Goal: Task Accomplishment & Management: Manage account settings

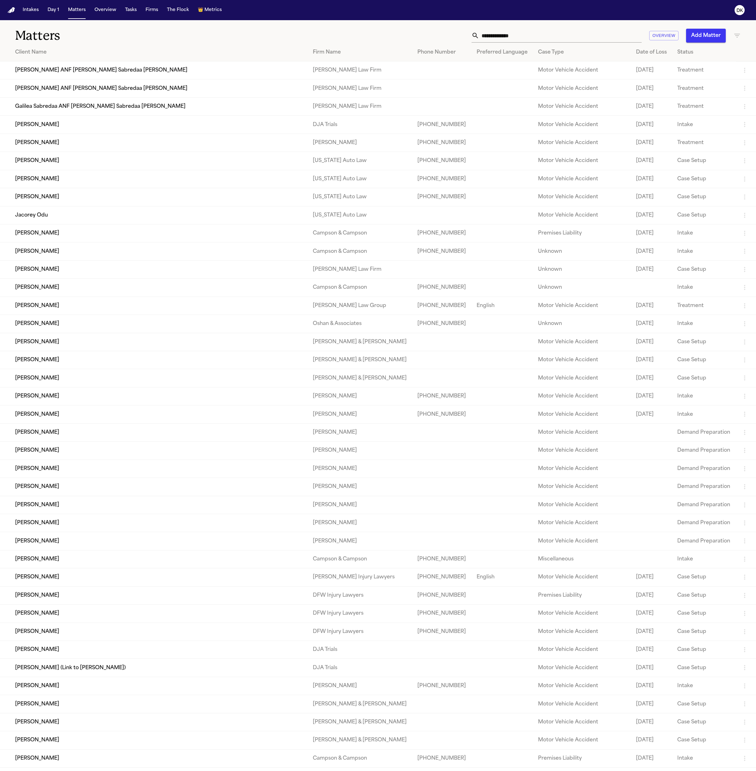
click at [514, 39] on input "text" at bounding box center [560, 36] width 163 height 14
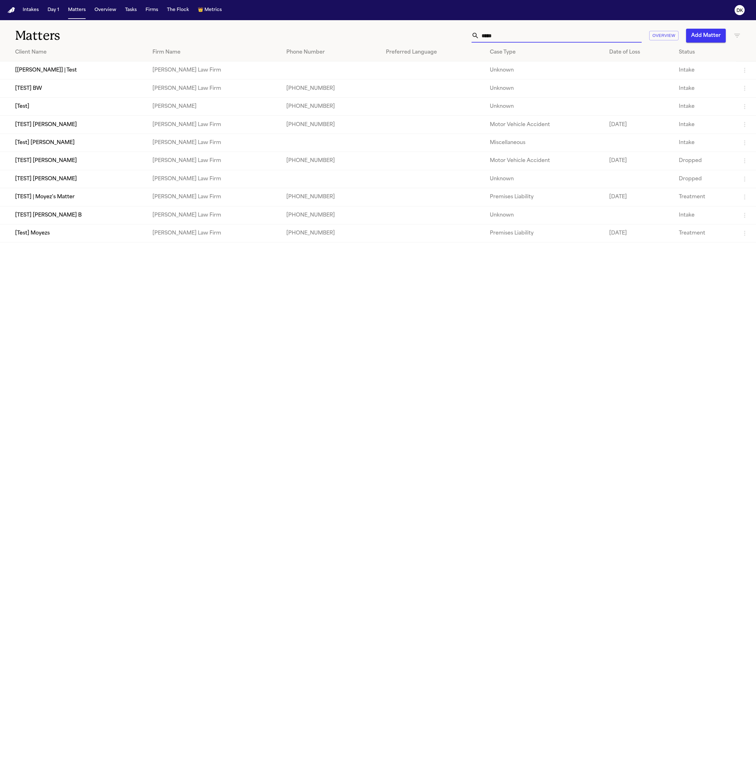
type input "*****"
click at [57, 167] on td "[TEST] [PERSON_NAME]" at bounding box center [73, 161] width 147 height 18
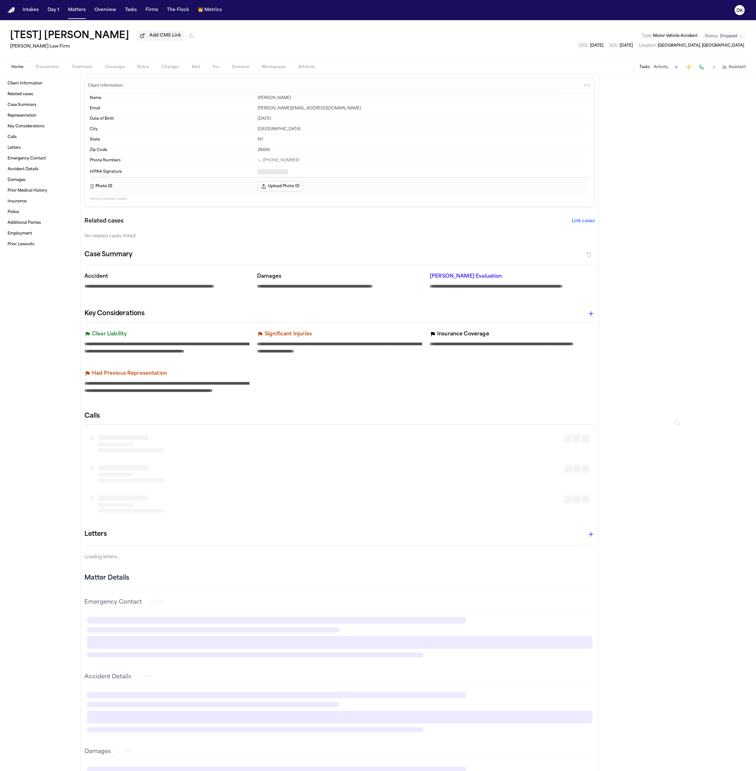
type textarea "*"
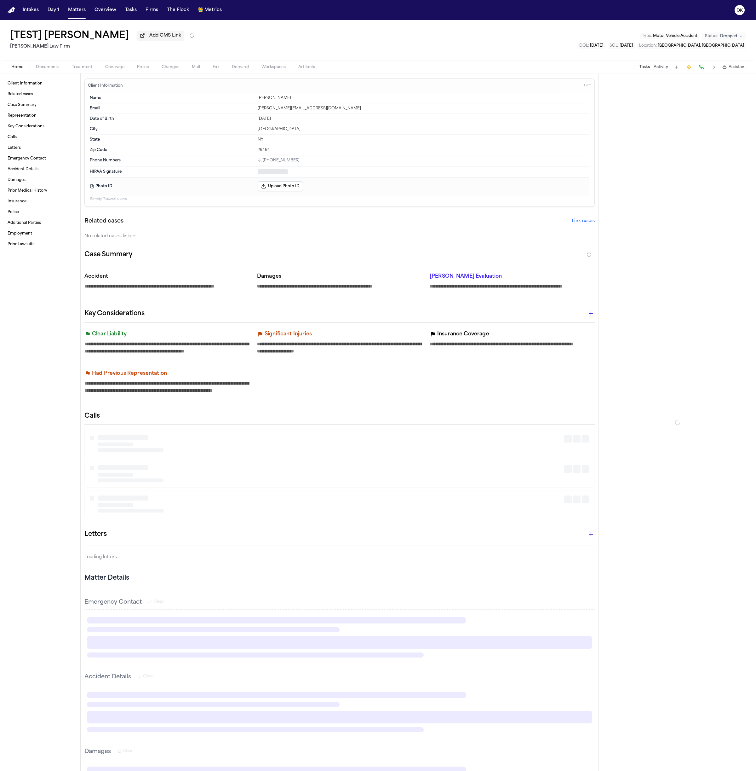
type textarea "*"
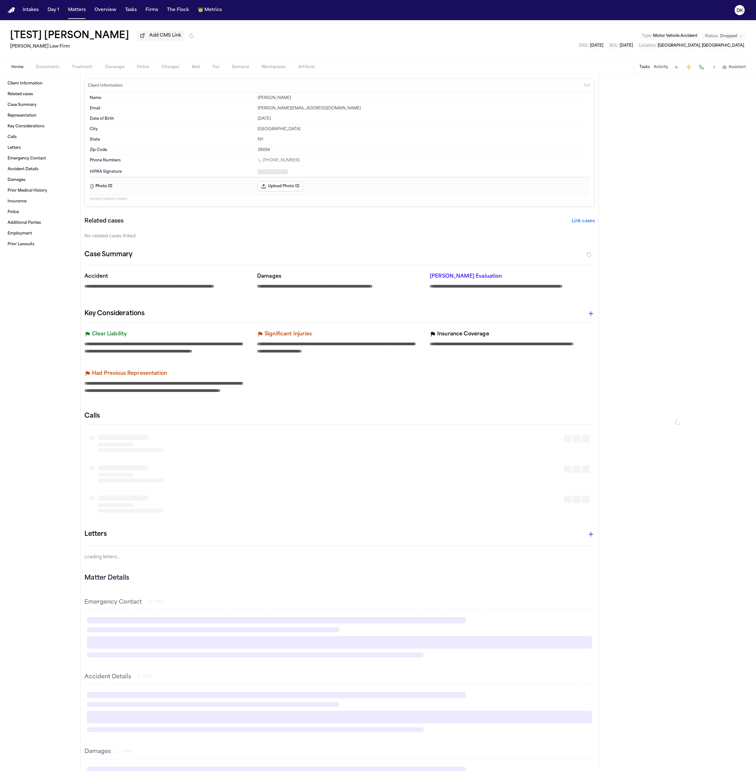
type textarea "*"
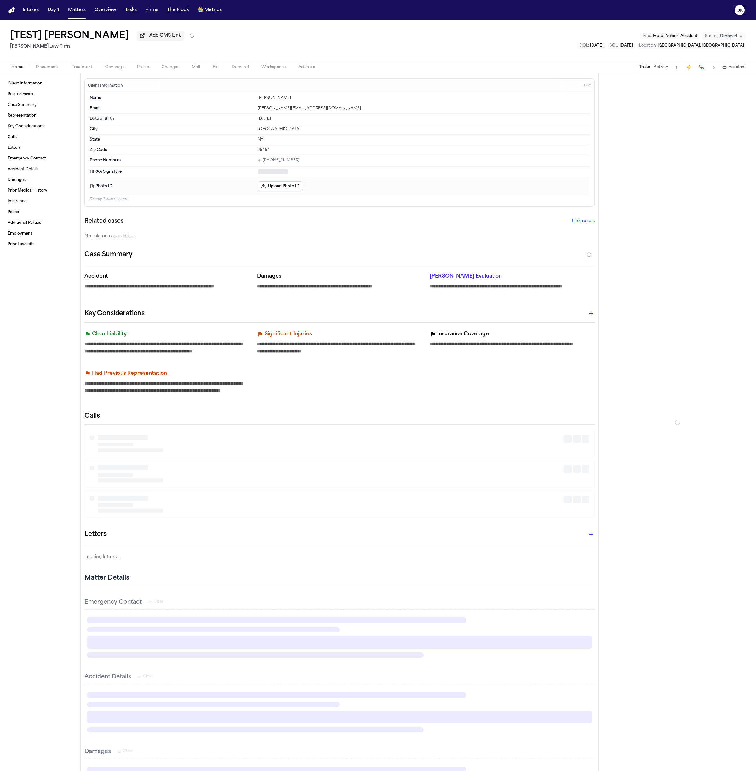
type textarea "*"
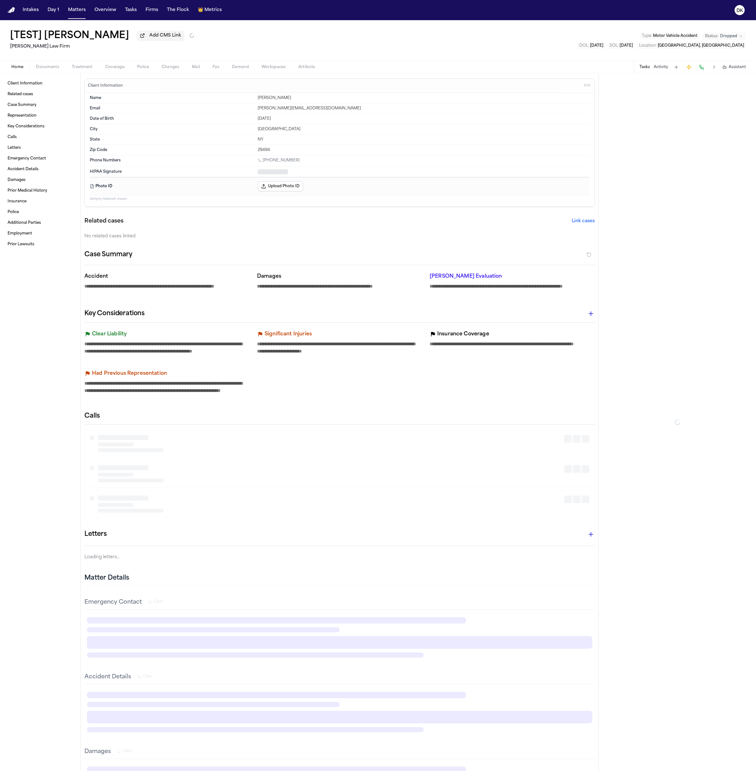
type textarea "*"
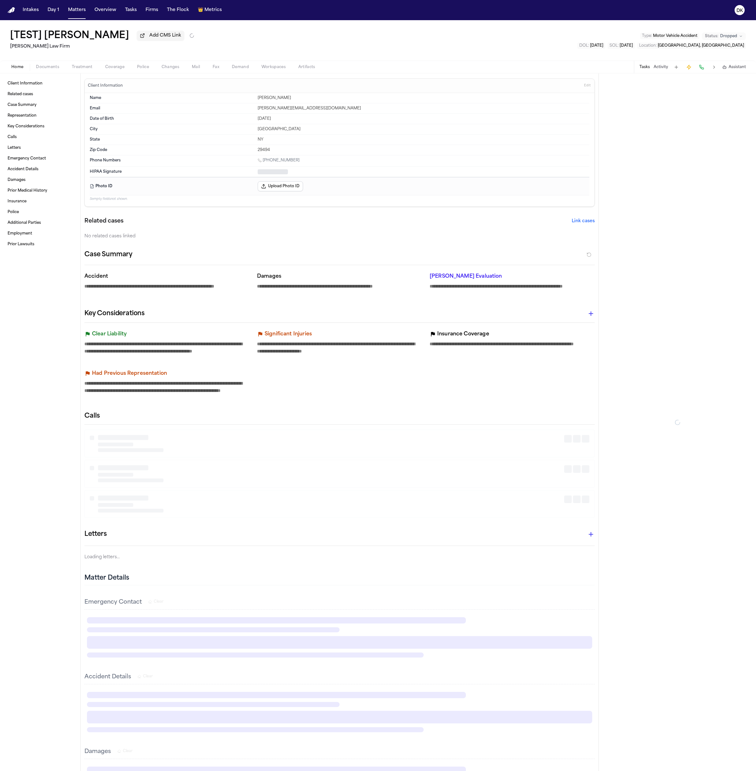
type textarea "*"
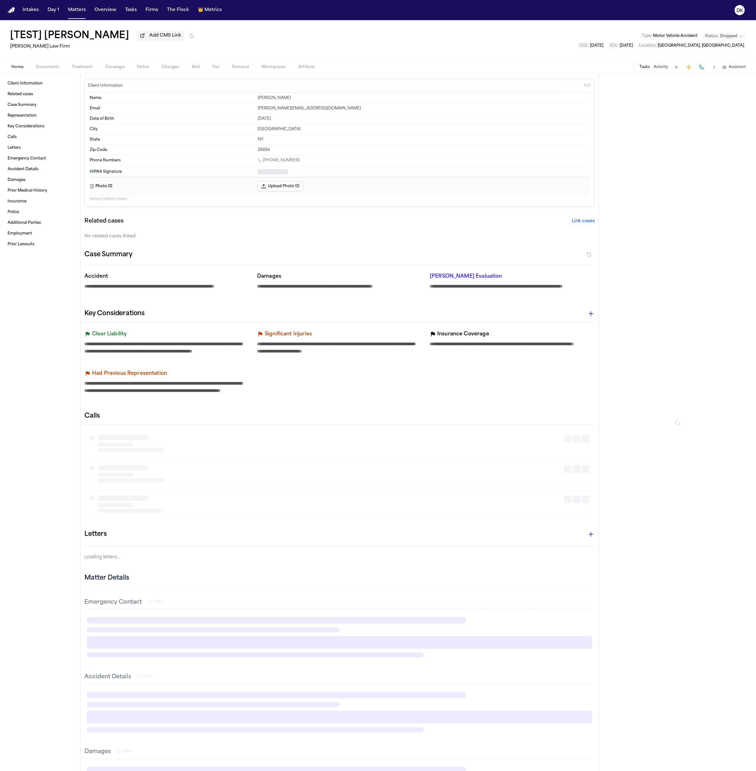
type textarea "*"
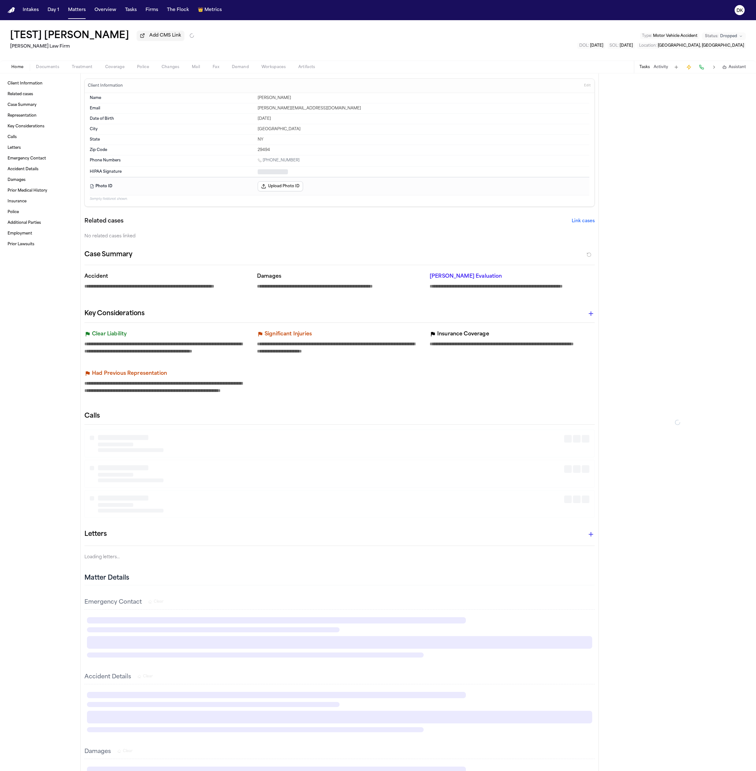
type textarea "*"
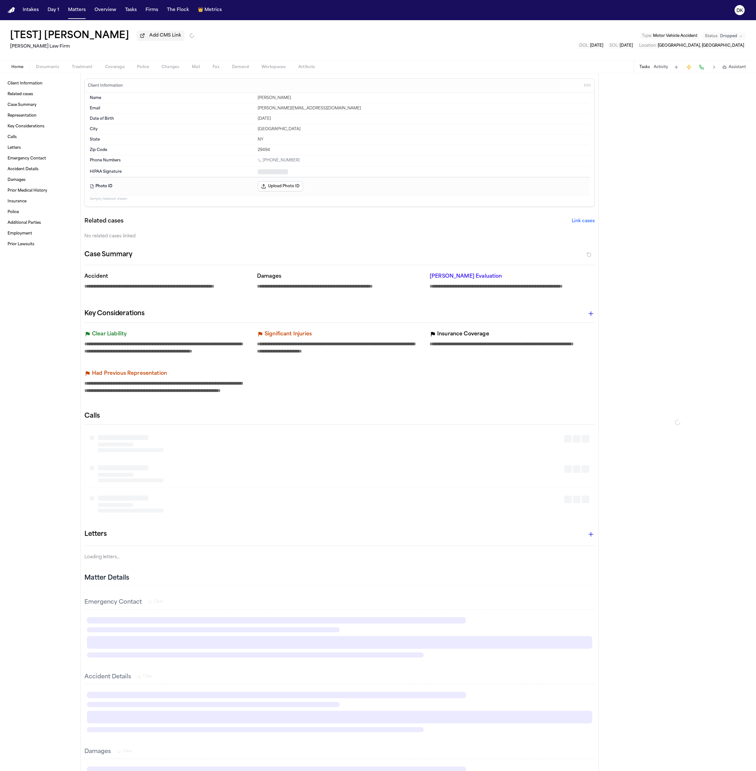
type textarea "*"
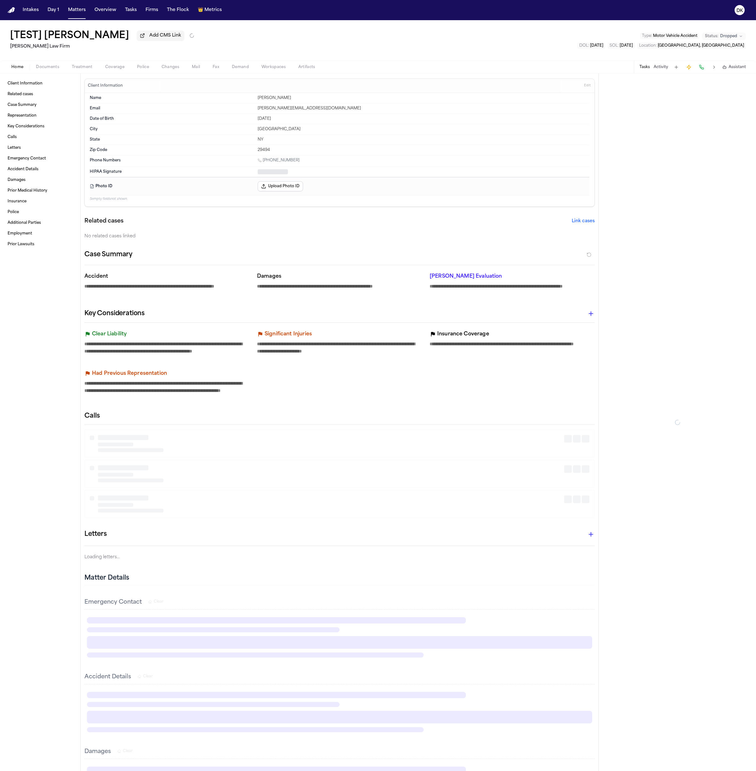
type textarea "*"
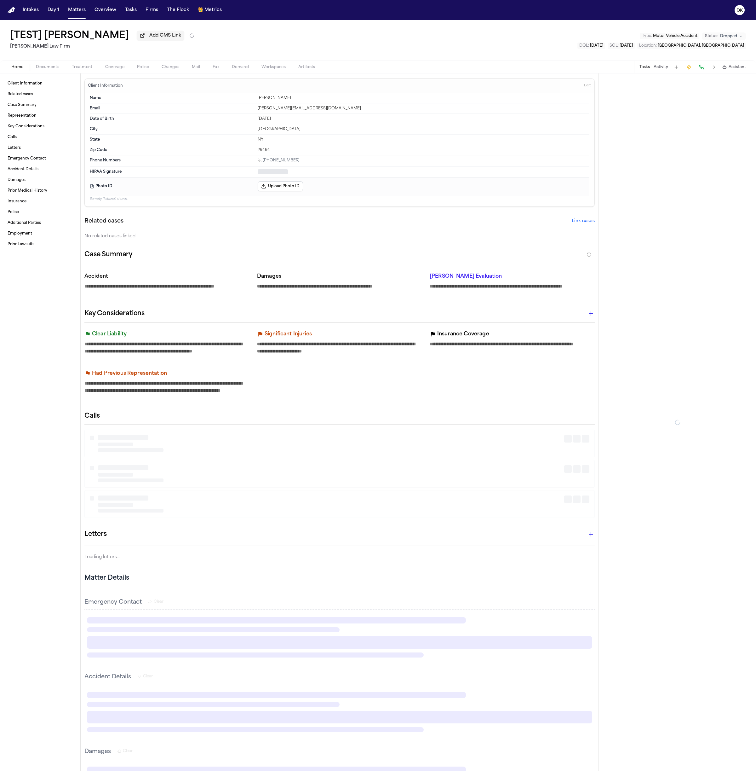
type textarea "*"
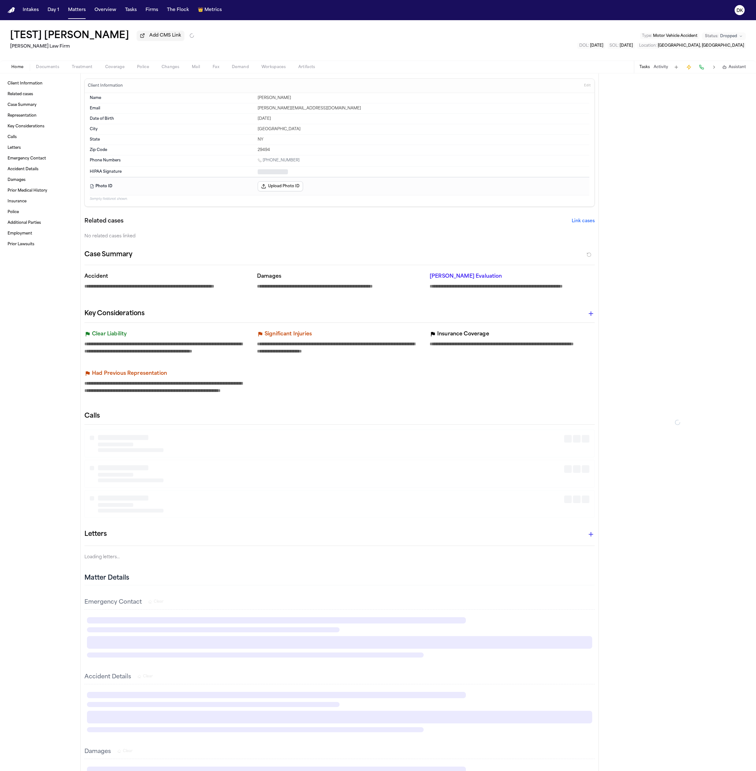
type textarea "*"
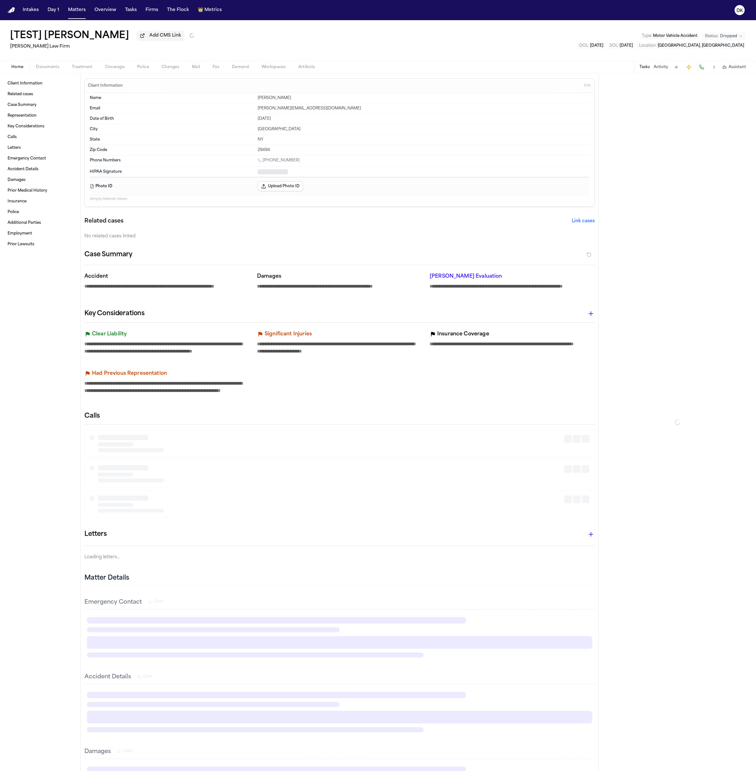
type textarea "*"
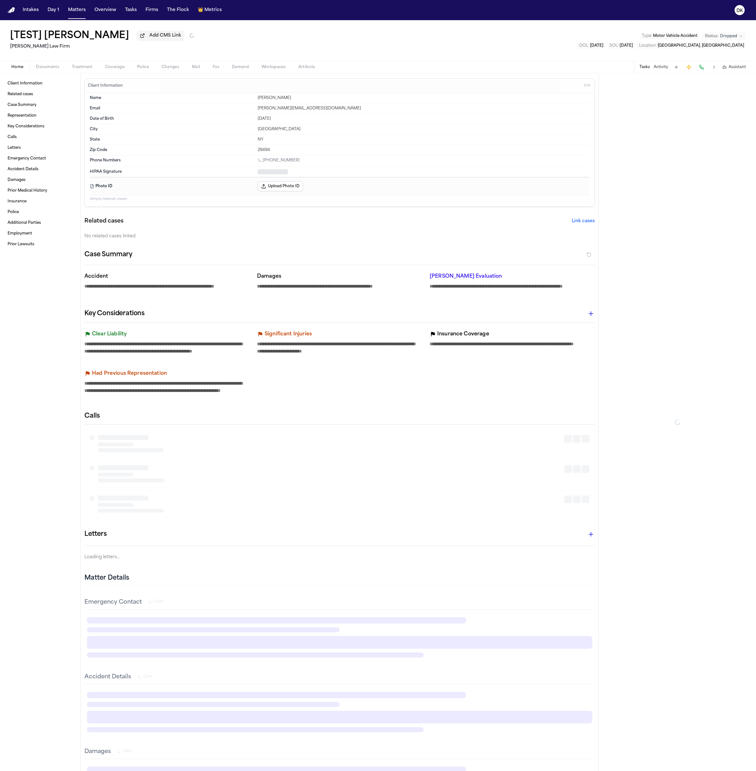
type textarea "*"
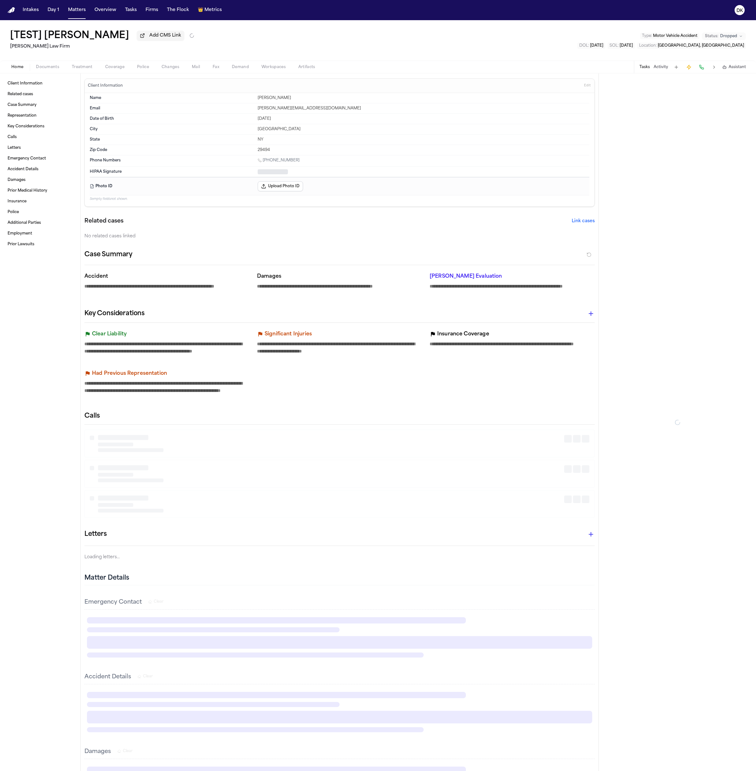
type textarea "*"
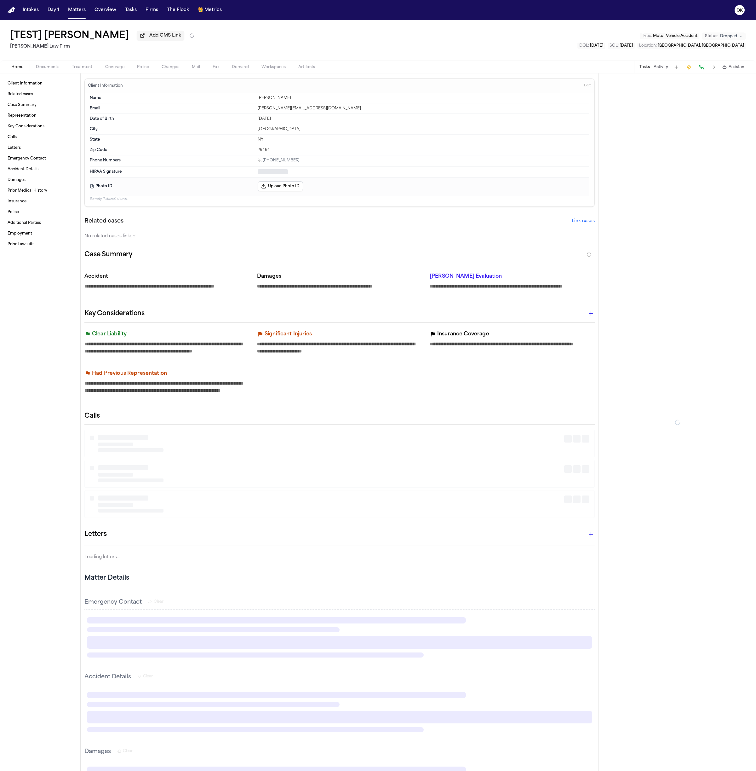
type textarea "*"
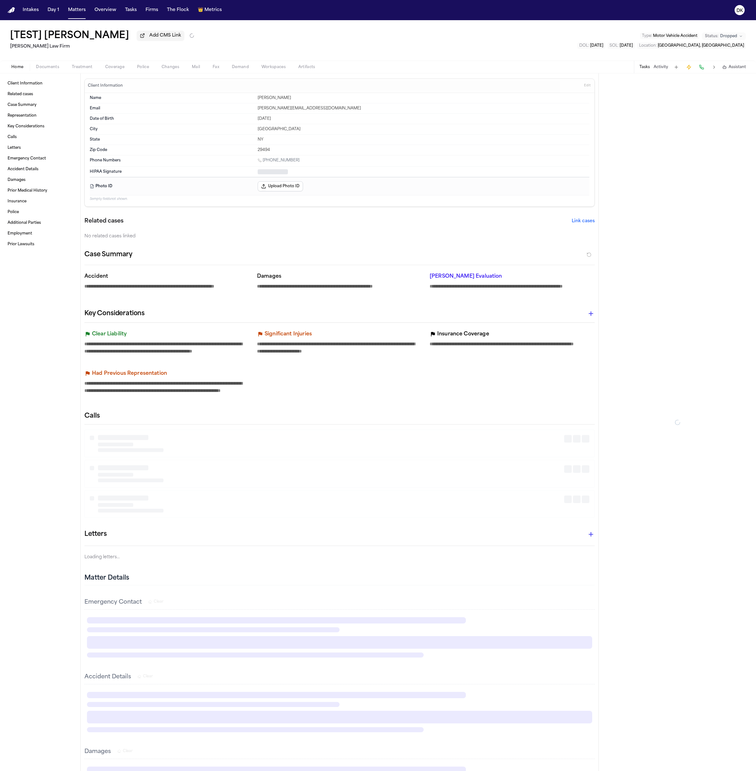
type textarea "*"
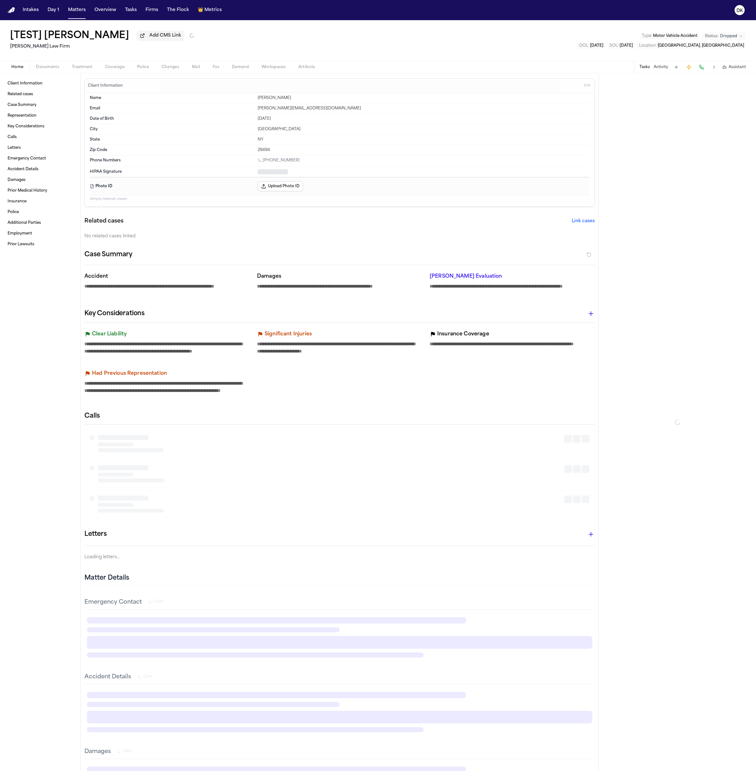
type textarea "*"
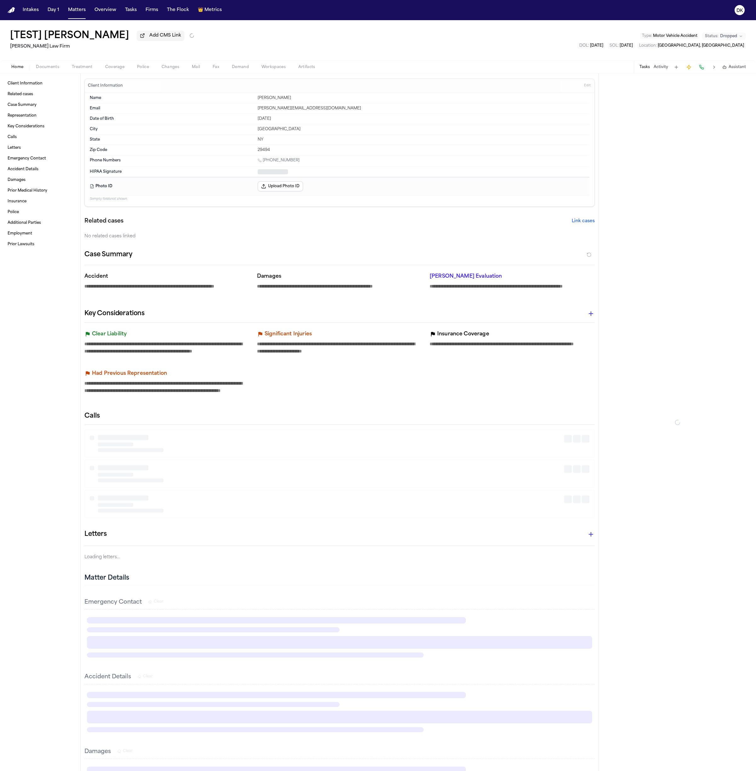
type textarea "*"
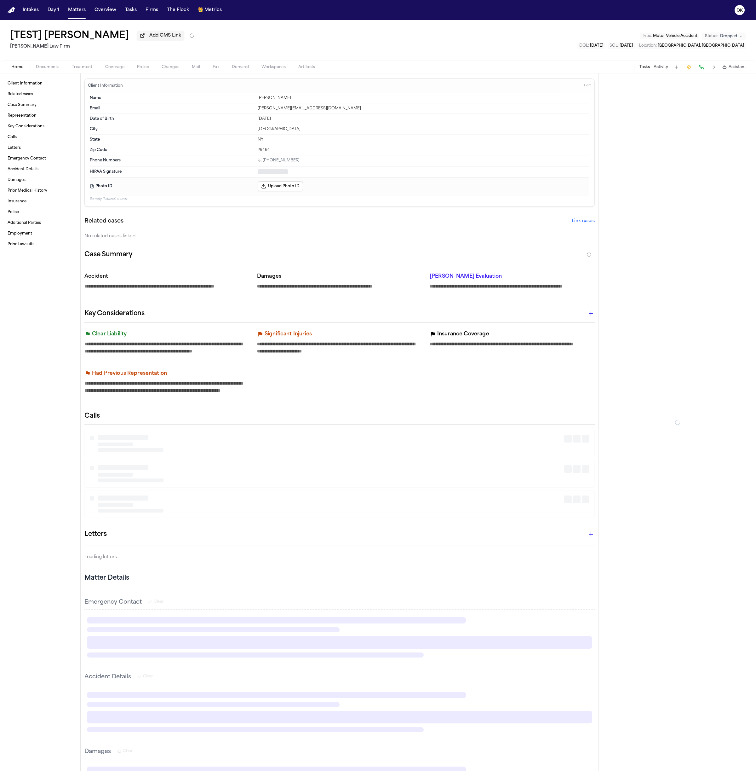
type textarea "*"
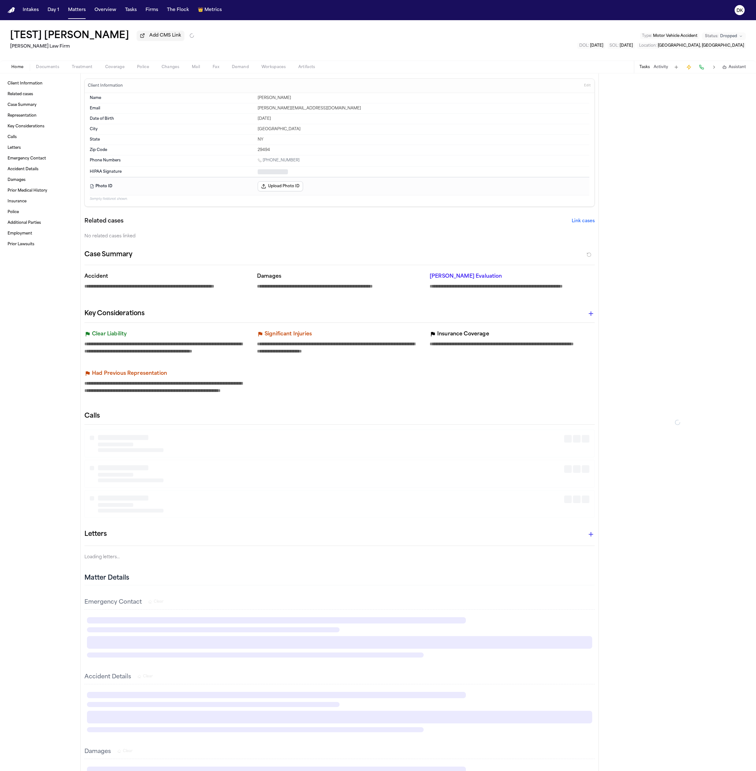
type textarea "*"
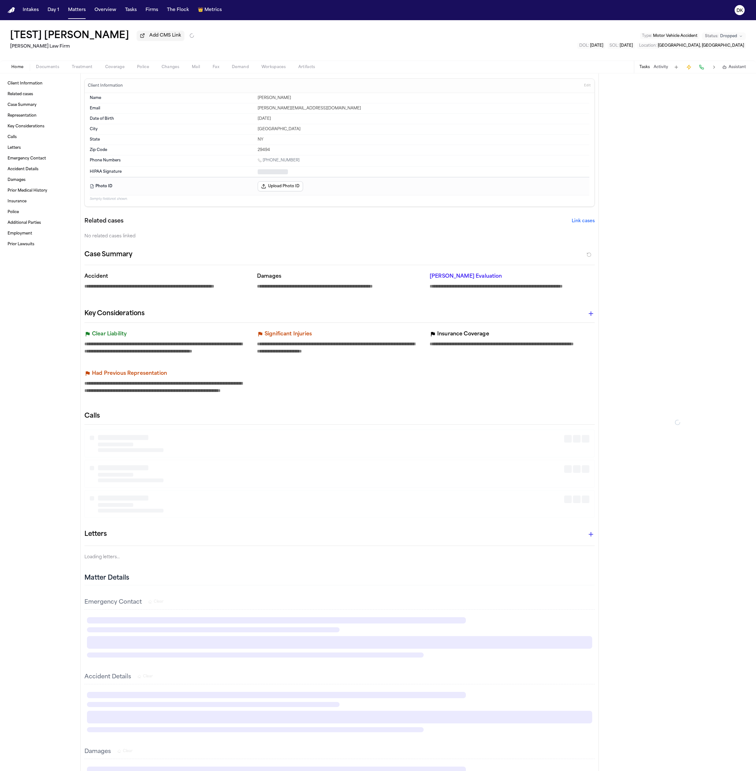
type textarea "*"
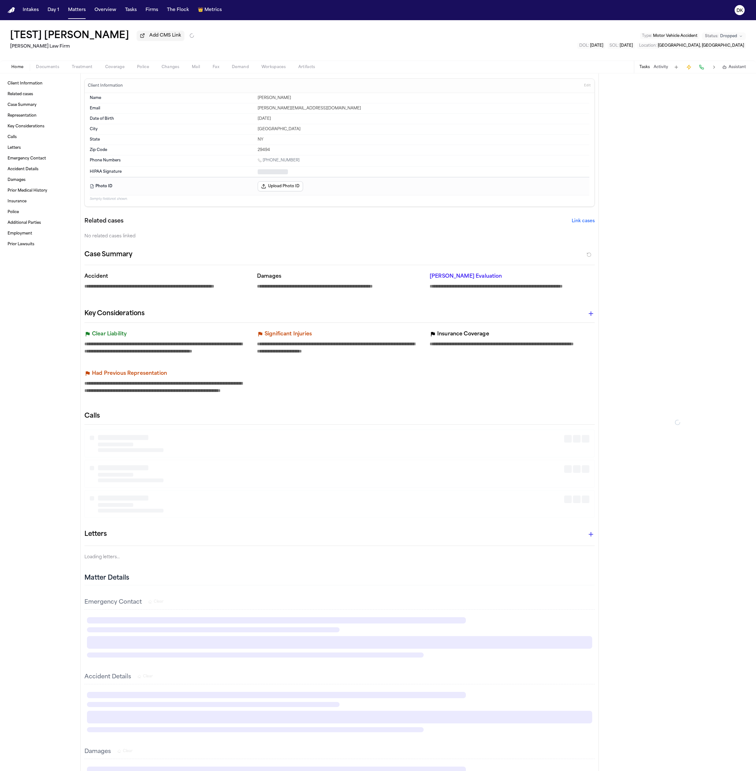
type textarea "*"
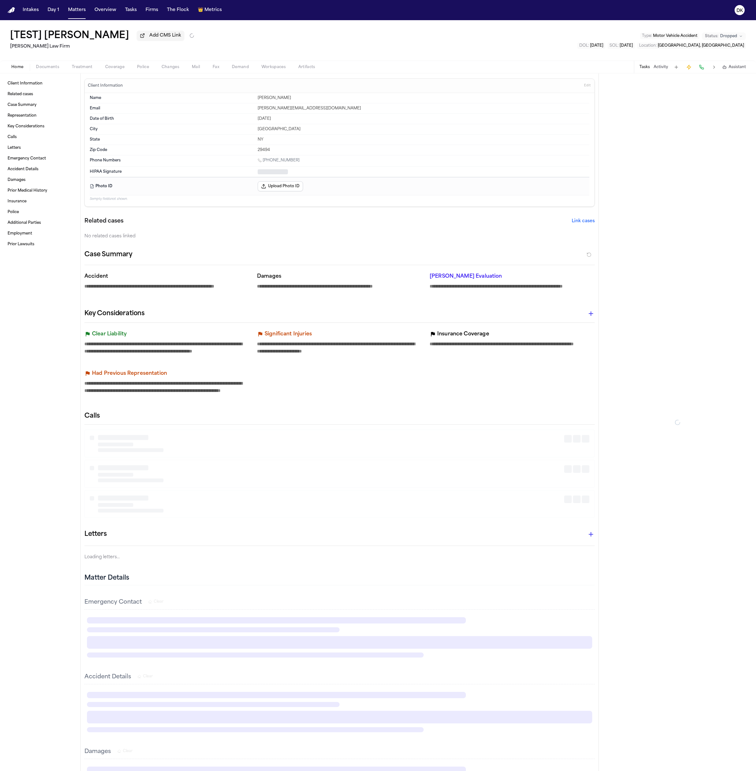
type textarea "*"
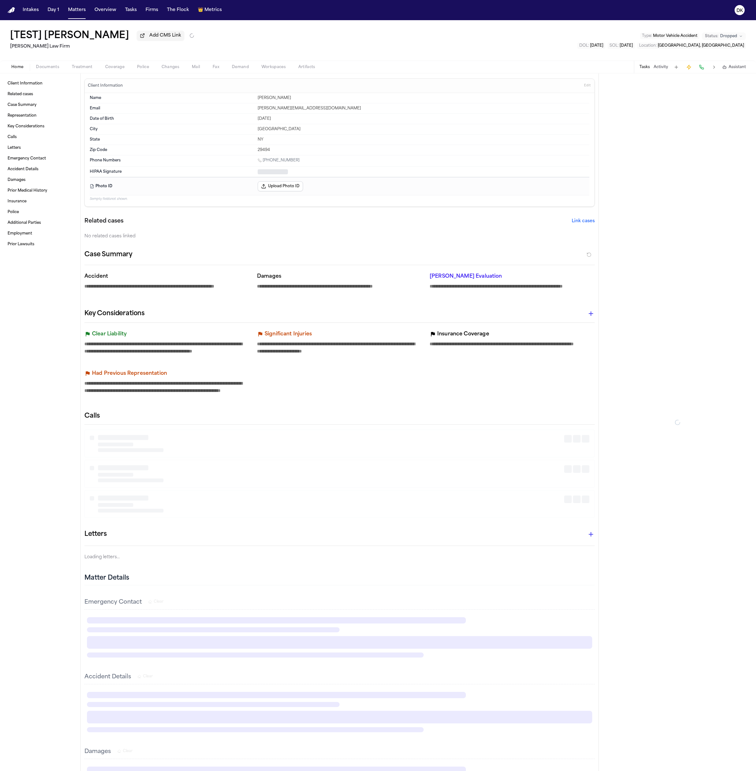
type textarea "*"
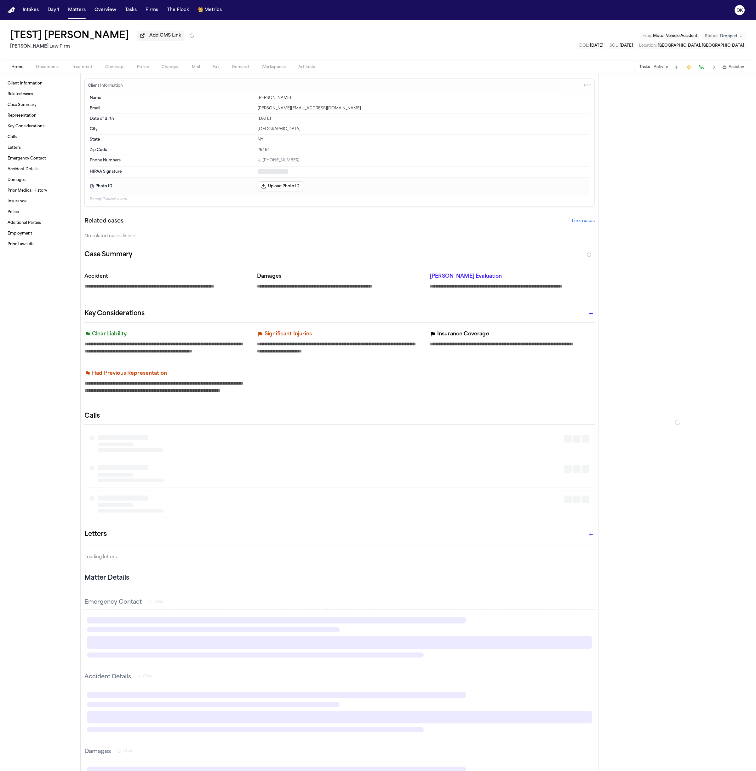
type textarea "*"
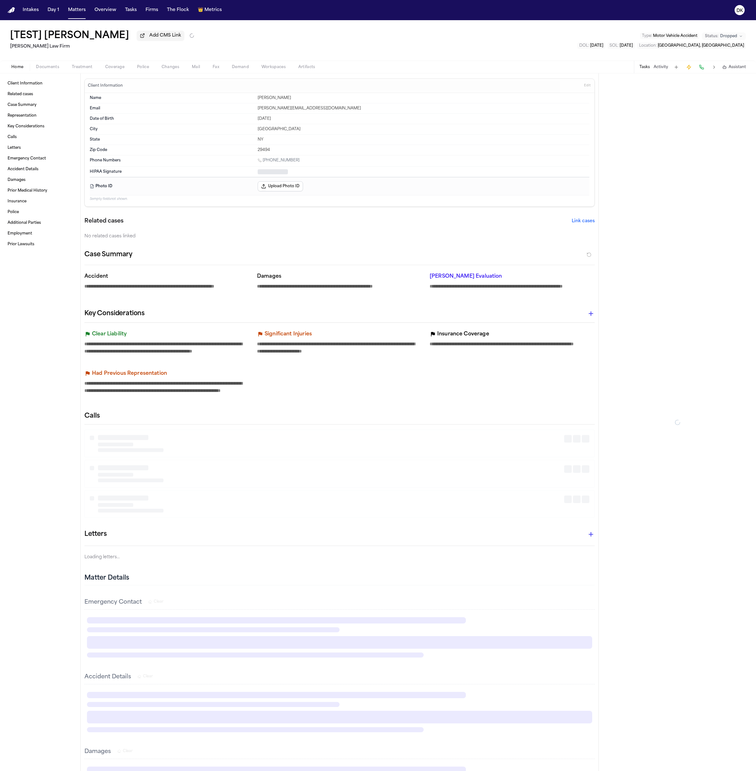
type textarea "*"
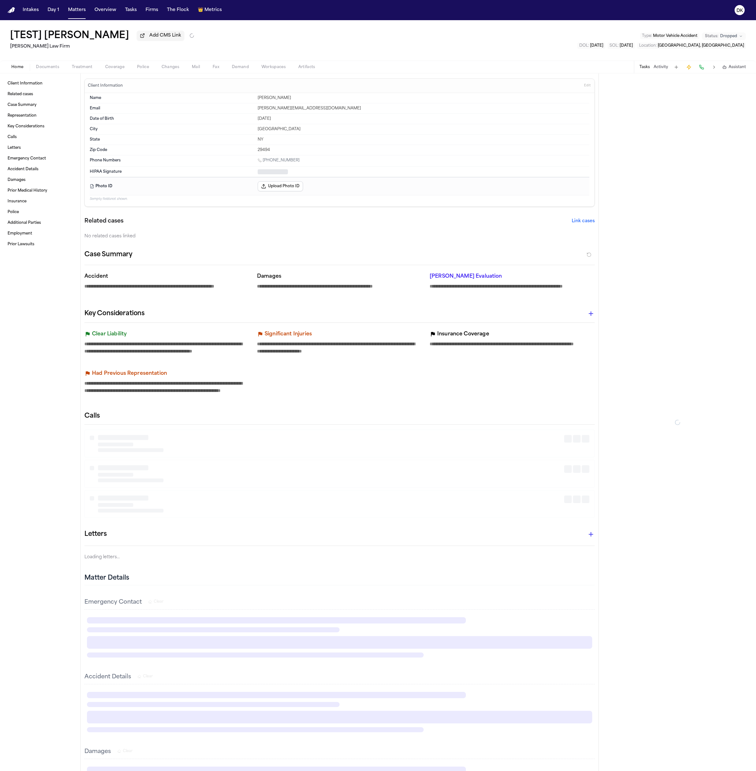
type textarea "*"
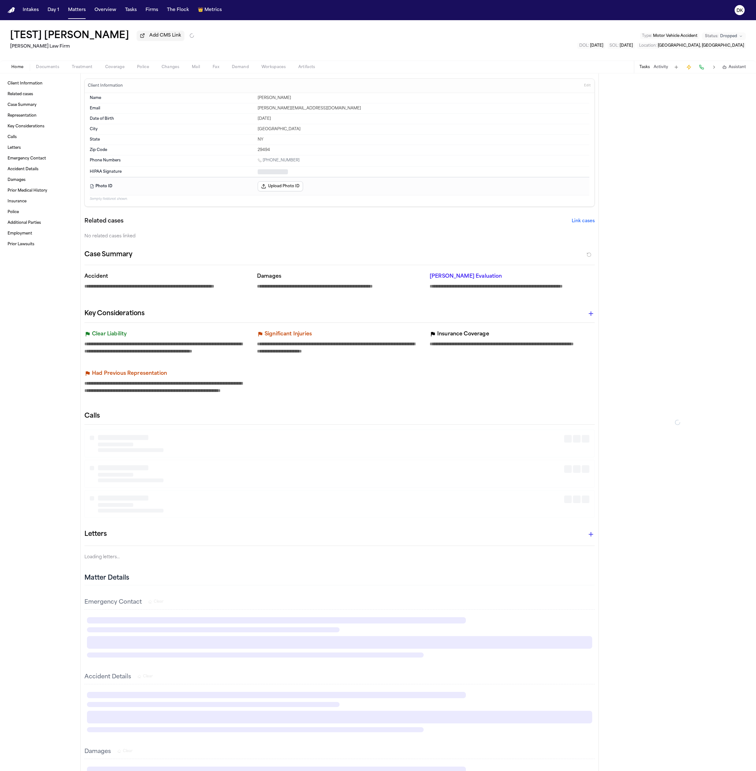
type textarea "*"
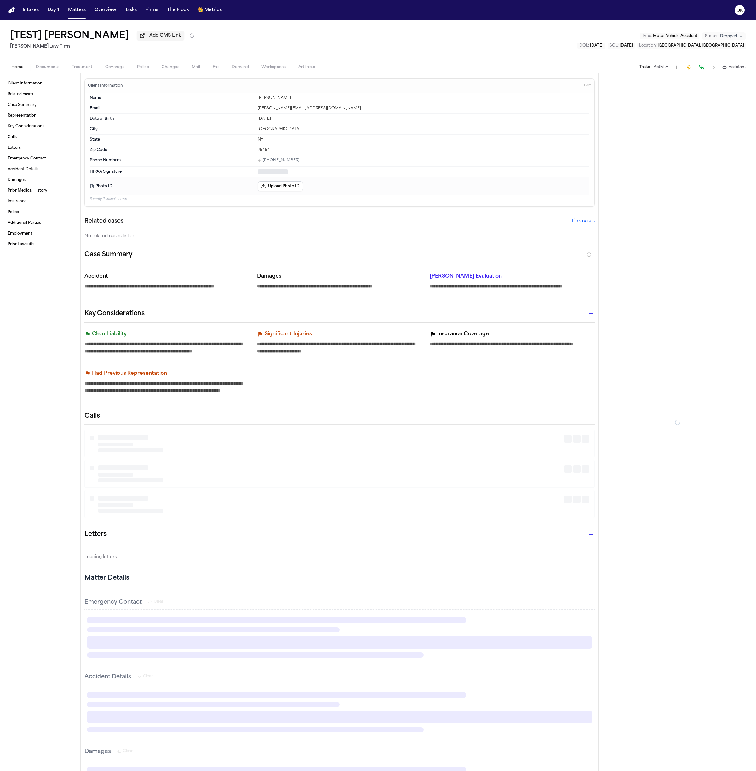
type textarea "*"
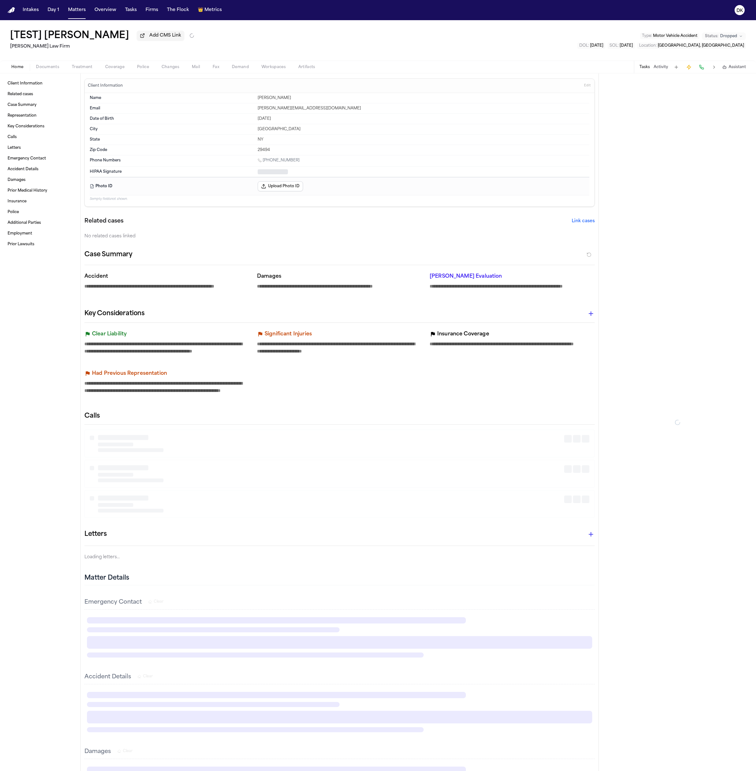
type textarea "*"
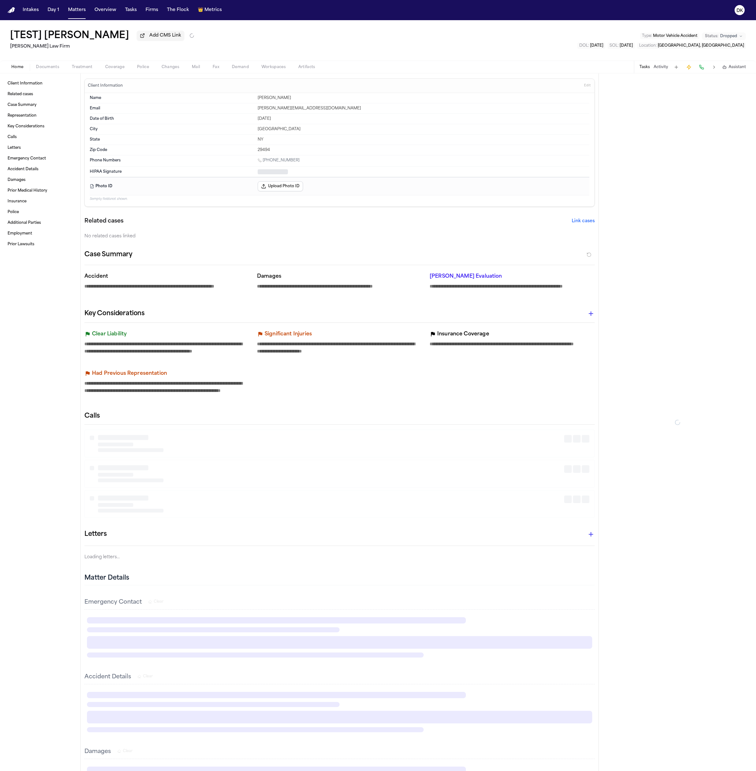
type textarea "*"
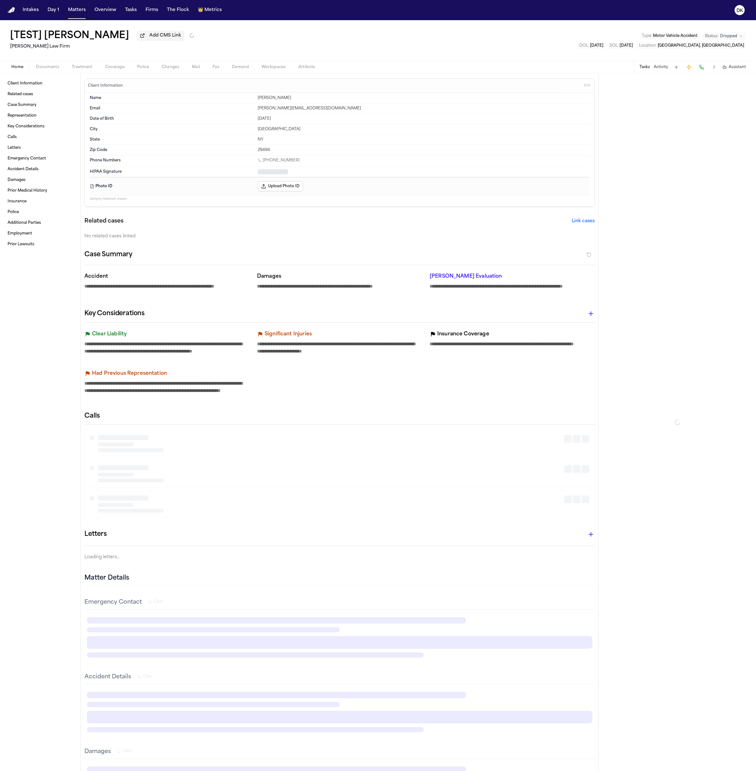
type textarea "*"
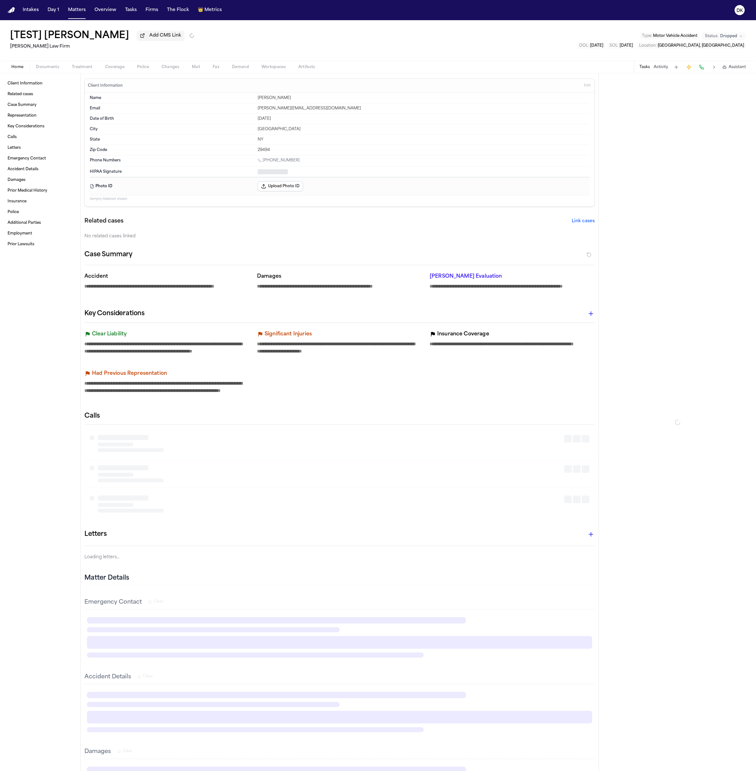
type textarea "*"
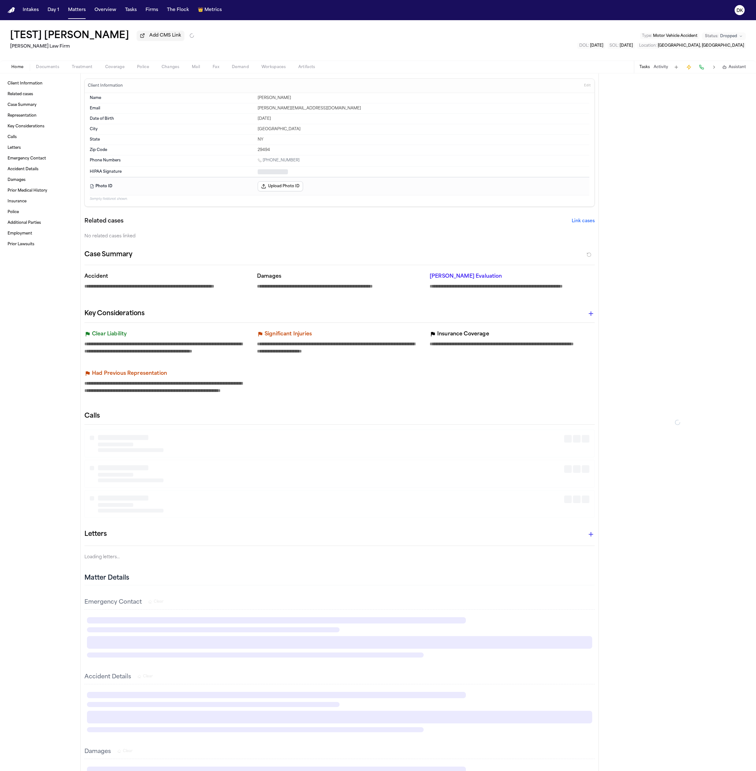
type textarea "*"
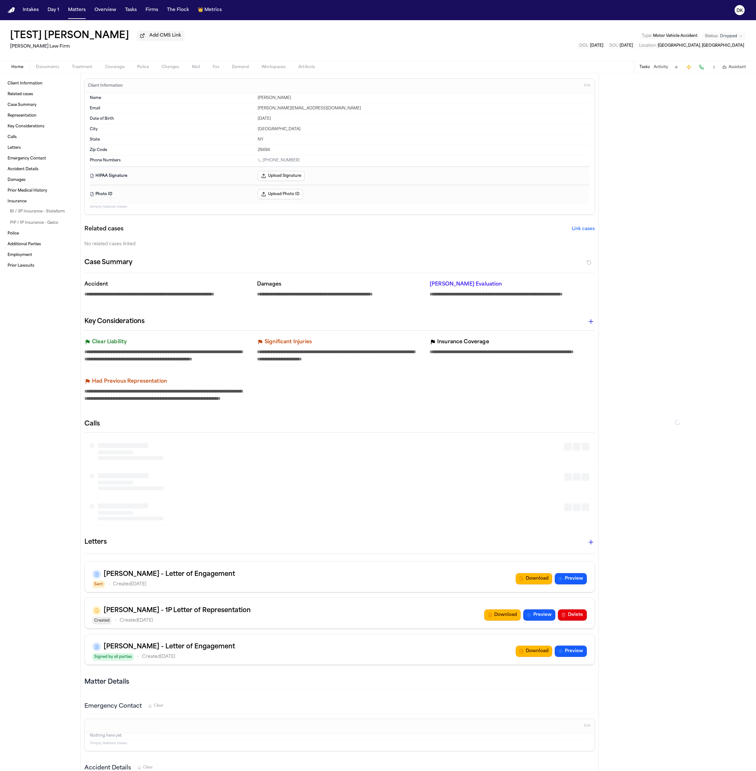
type textarea "*"
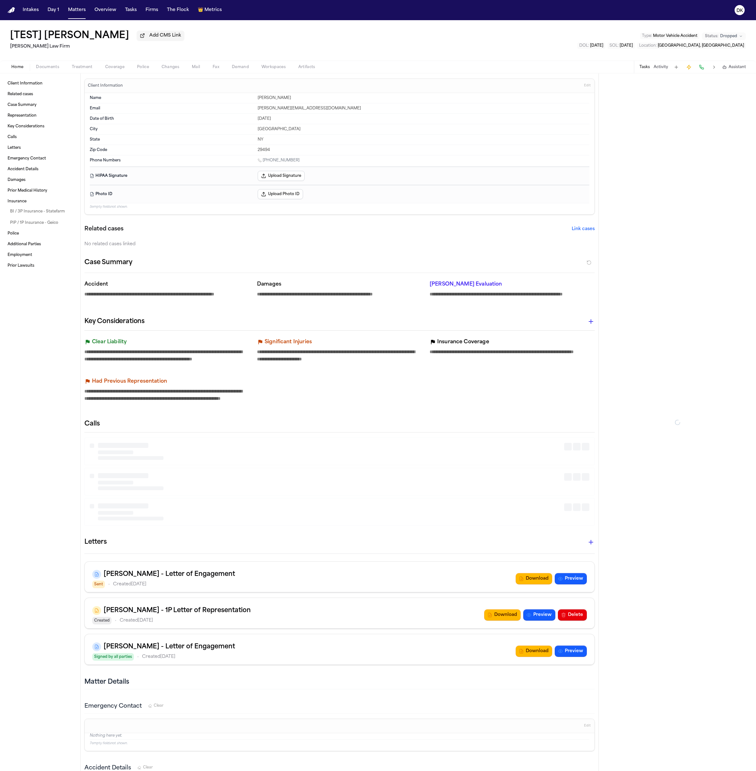
type textarea "*"
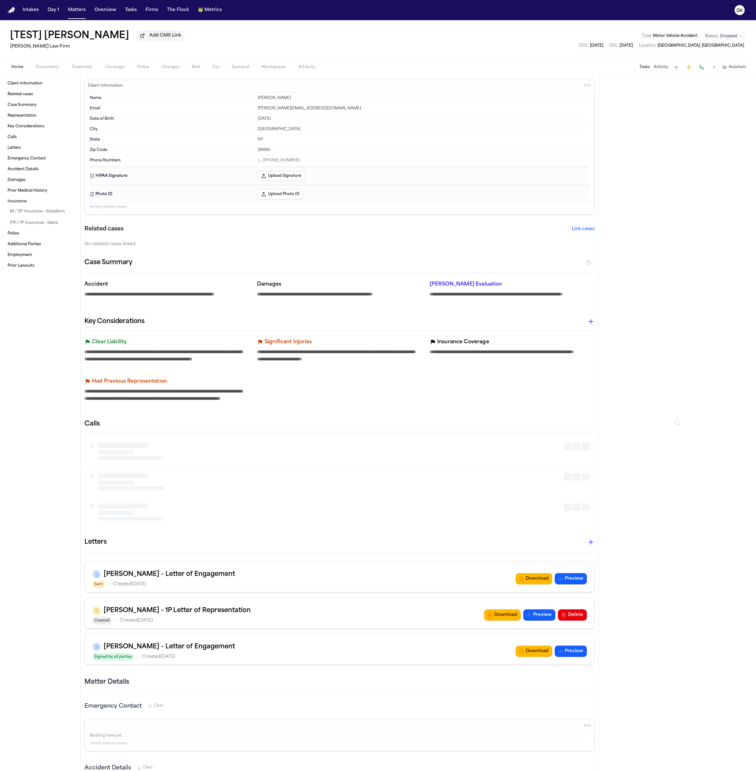
type textarea "*"
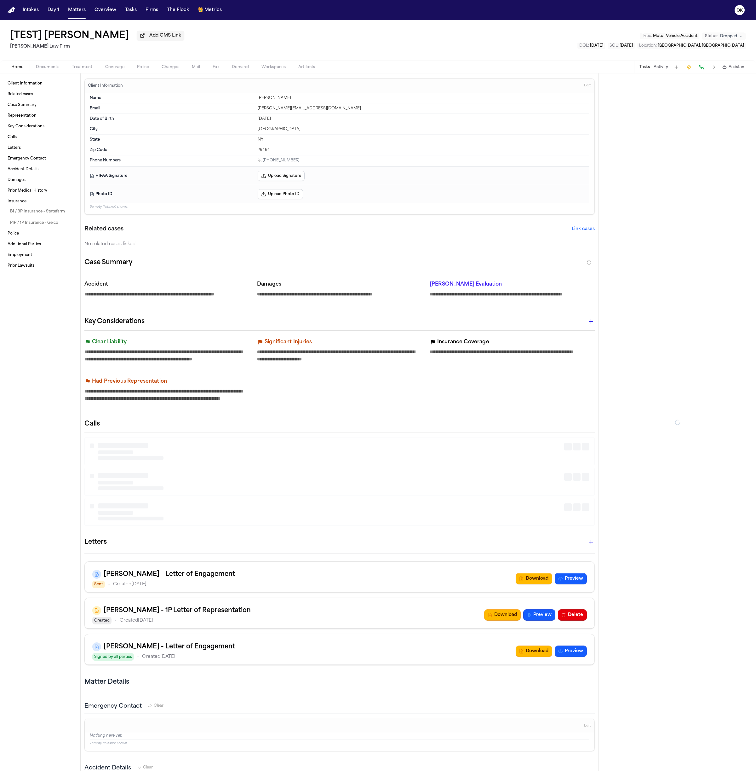
type textarea "*"
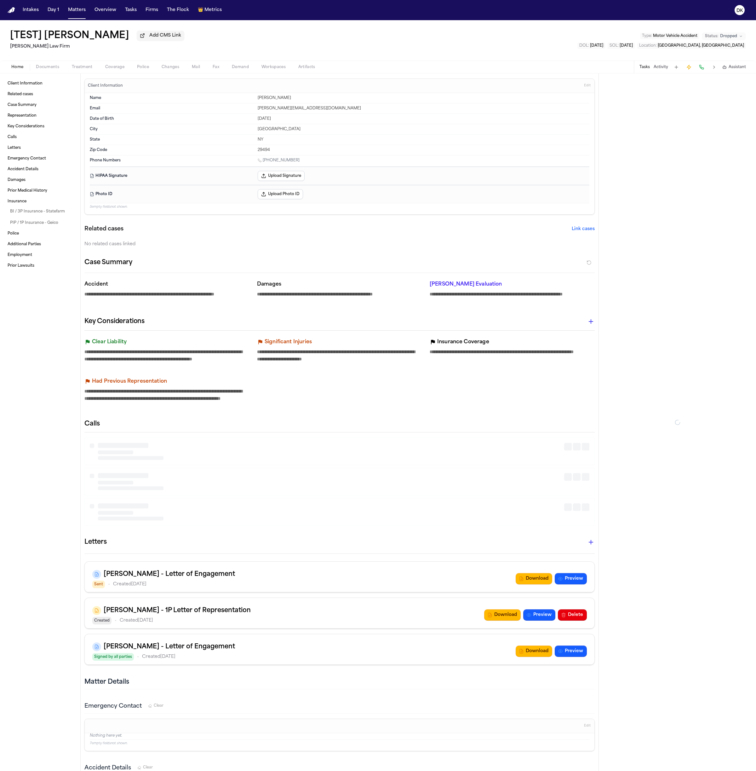
type textarea "*"
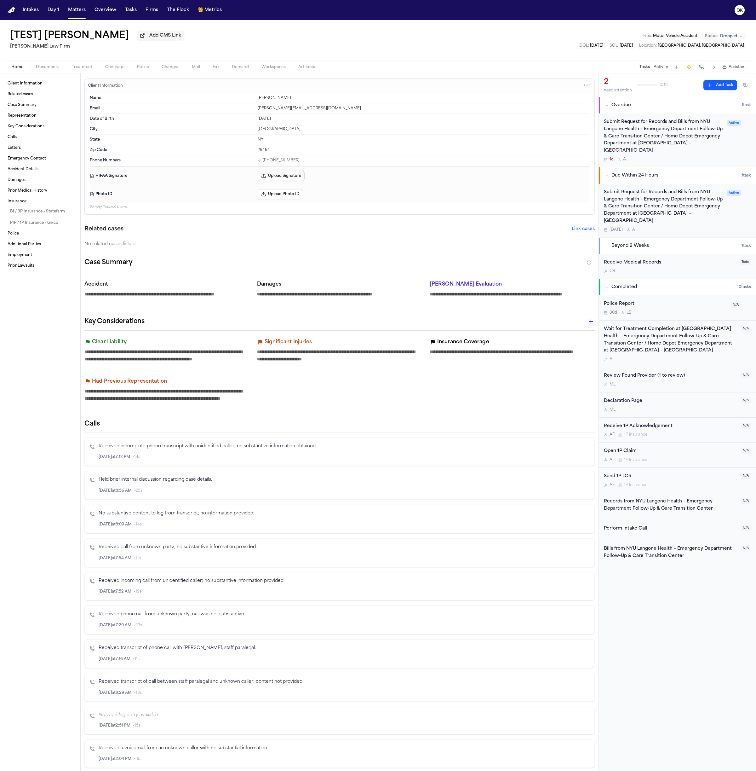
click at [72, 69] on span "Treatment" at bounding box center [82, 67] width 21 height 5
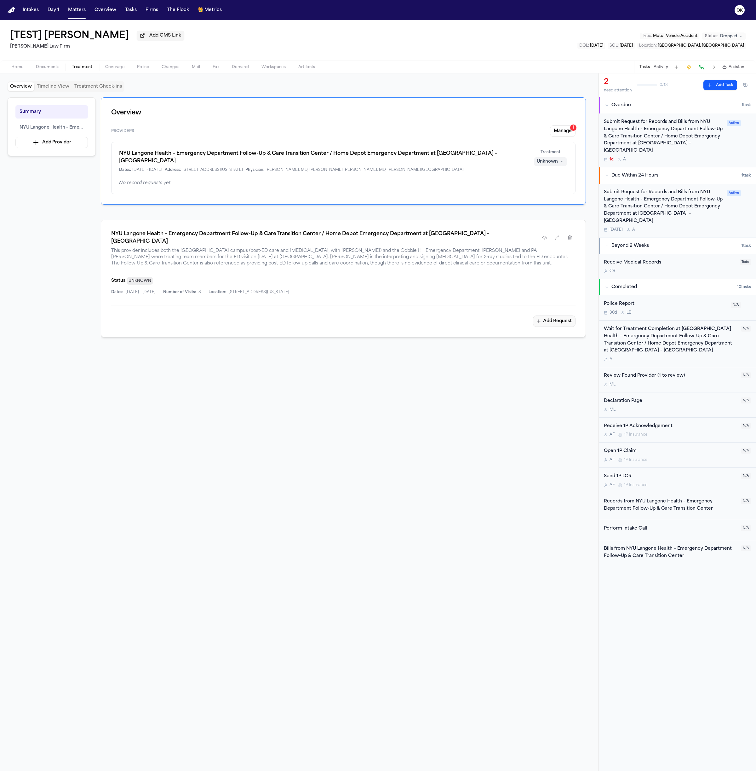
click at [565, 307] on div "NYU Langone Health – Emergency Department Follow-Up & Care Transition Center / …" at bounding box center [343, 279] width 485 height 118
click at [562, 315] on button "Add Request" at bounding box center [554, 320] width 43 height 11
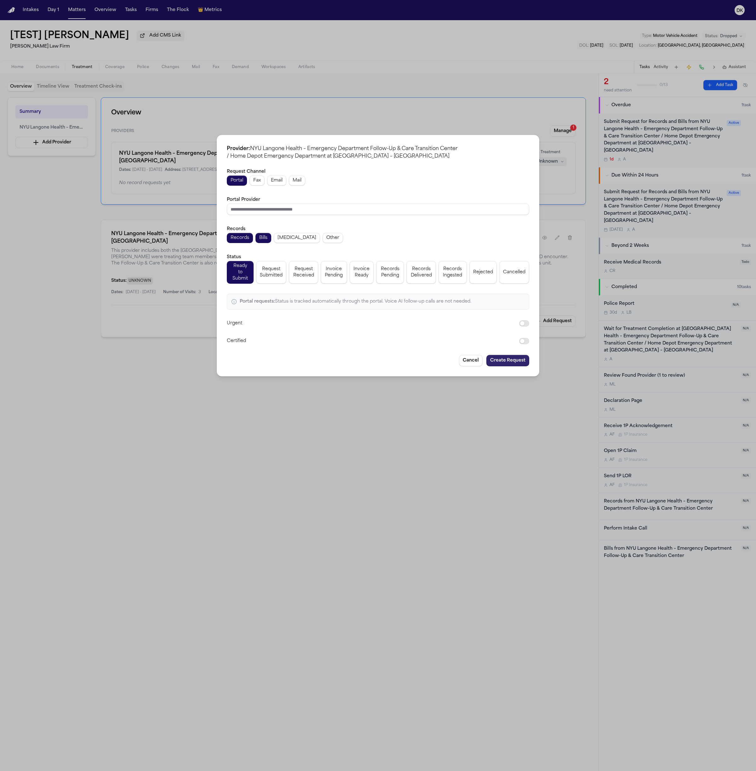
click at [509, 357] on button "Create Request" at bounding box center [508, 360] width 43 height 11
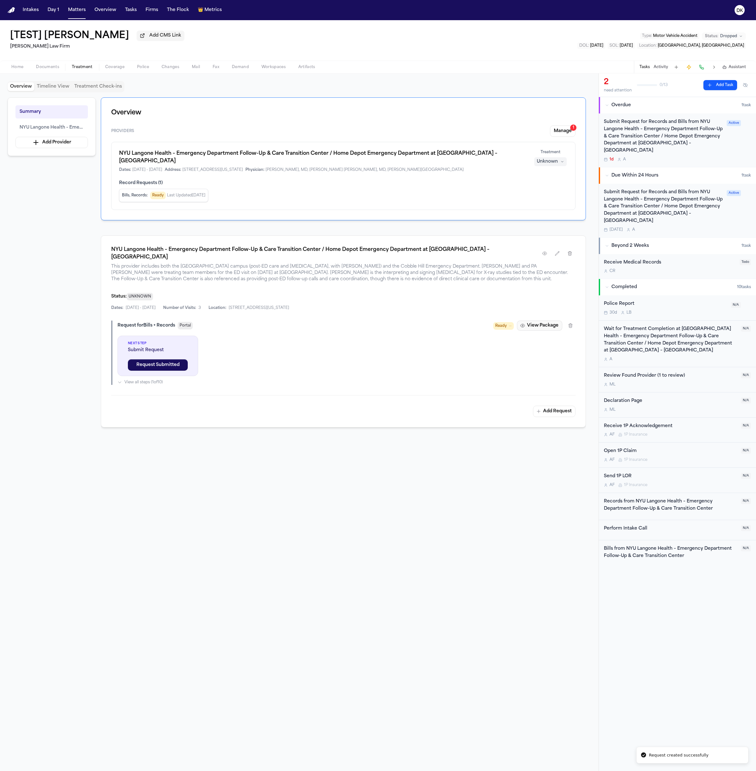
click at [547, 321] on button "View Package" at bounding box center [539, 326] width 45 height 10
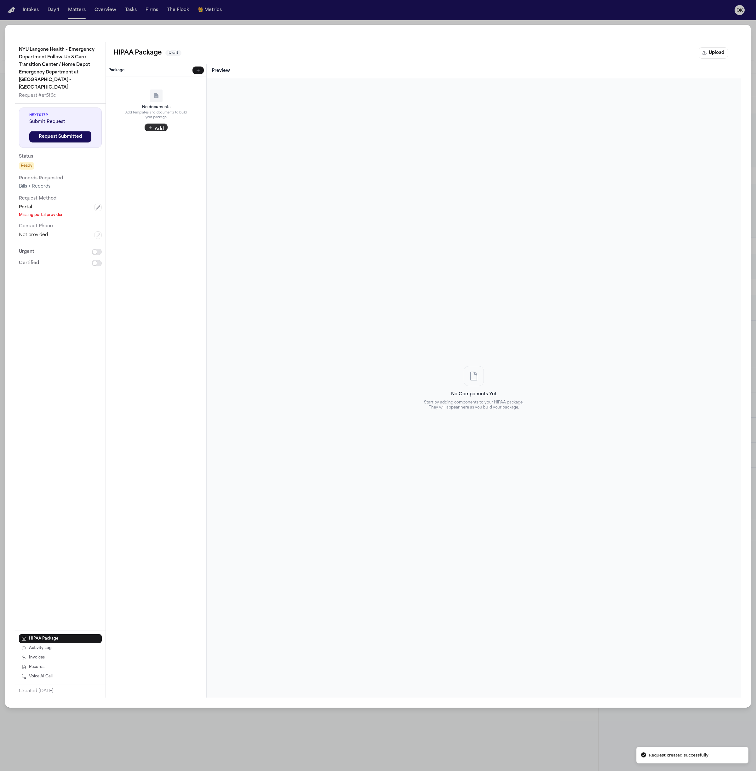
click at [159, 130] on button "Add" at bounding box center [156, 128] width 23 height 8
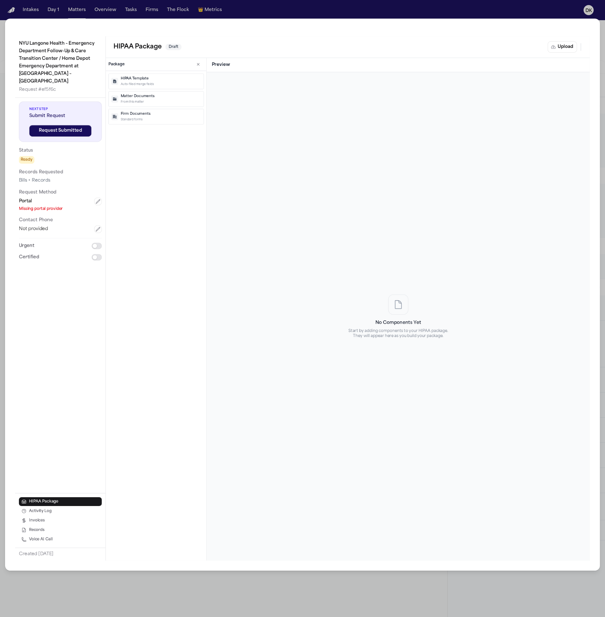
drag, startPoint x: 391, startPoint y: 270, endPoint x: 439, endPoint y: 355, distance: 97.4
click at [391, 270] on div "No Components Yet Start by adding components to your HIPAA package. They will a…" at bounding box center [398, 316] width 373 height 478
click at [152, 102] on p "From this matter" at bounding box center [161, 102] width 80 height 4
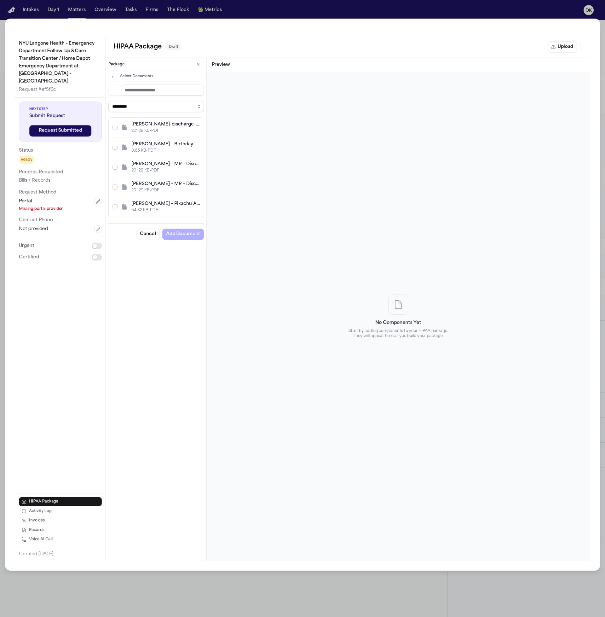
scroll to position [19, 0]
click at [152, 206] on div "Frame 1.pdf" at bounding box center [165, 205] width 68 height 6
click at [174, 260] on button "Add Document" at bounding box center [183, 264] width 42 height 11
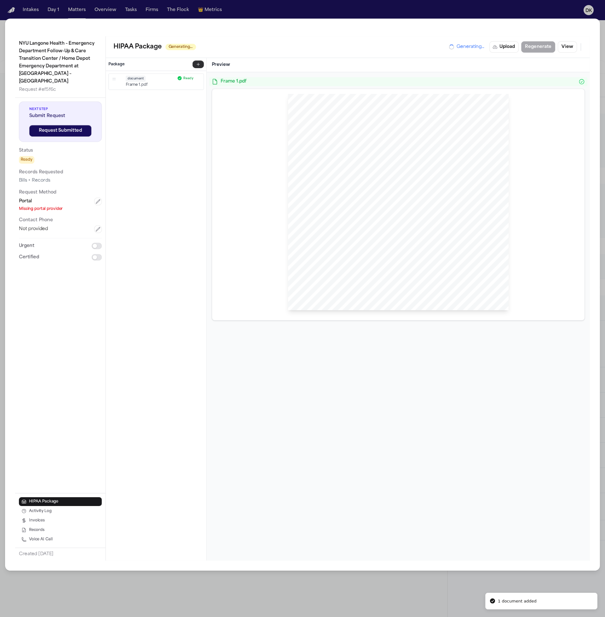
click at [196, 65] on icon "button" at bounding box center [198, 64] width 5 height 5
click at [158, 116] on p "Firm Documents" at bounding box center [161, 114] width 80 height 5
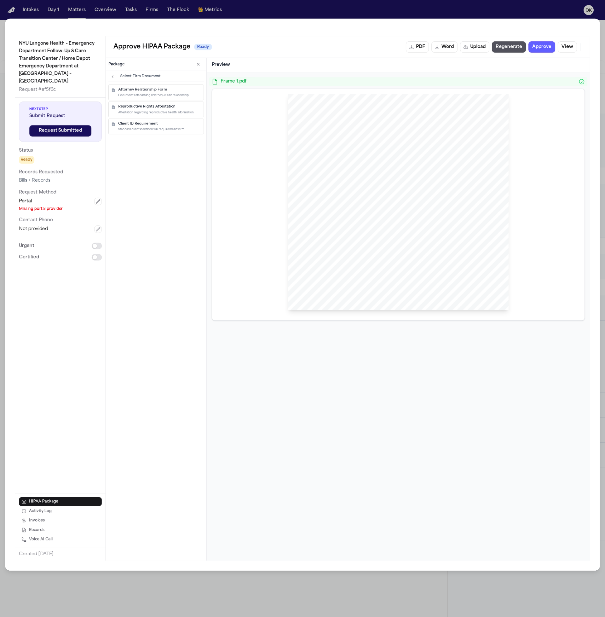
click at [164, 132] on button "Client ID Requirement Standard client identification requirement form" at bounding box center [155, 127] width 95 height 16
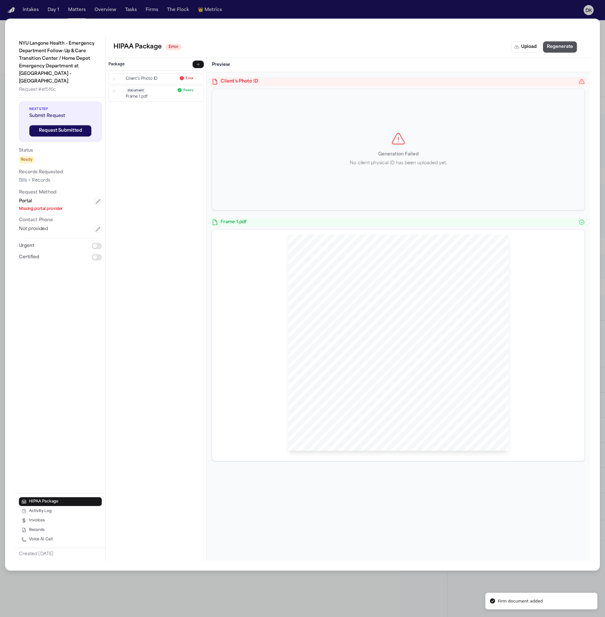
click at [501, 8] on div "NYU Langone Health – Emergency Department Follow-Up & Care Transition Center / …" at bounding box center [302, 308] width 605 height 617
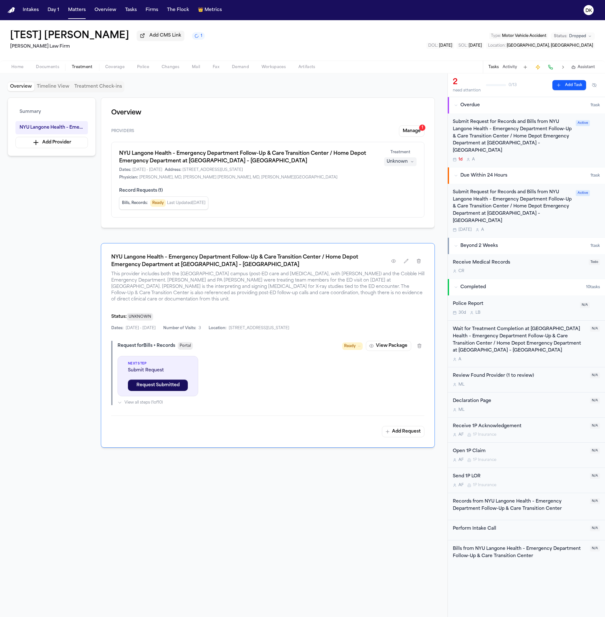
click at [9, 67] on button "Home" at bounding box center [17, 67] width 25 height 8
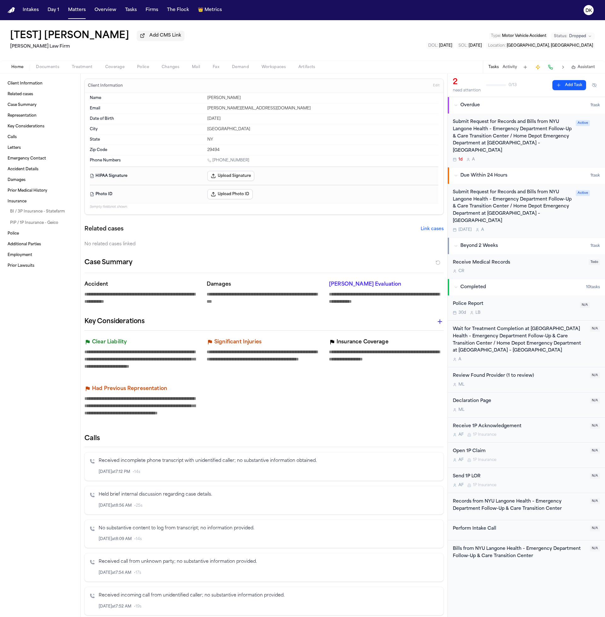
click at [230, 193] on button "Upload Photo ID" at bounding box center [229, 194] width 45 height 10
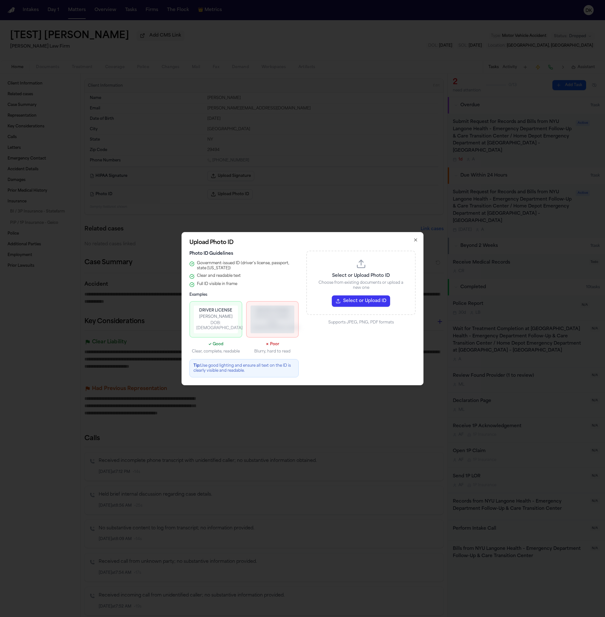
click at [366, 304] on button "Select or Upload ID" at bounding box center [361, 300] width 58 height 11
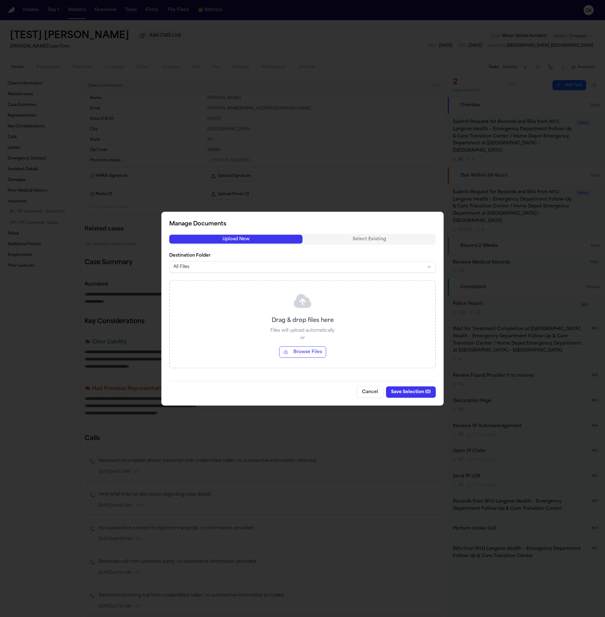
click at [298, 355] on button "Browse Files" at bounding box center [302, 351] width 47 height 11
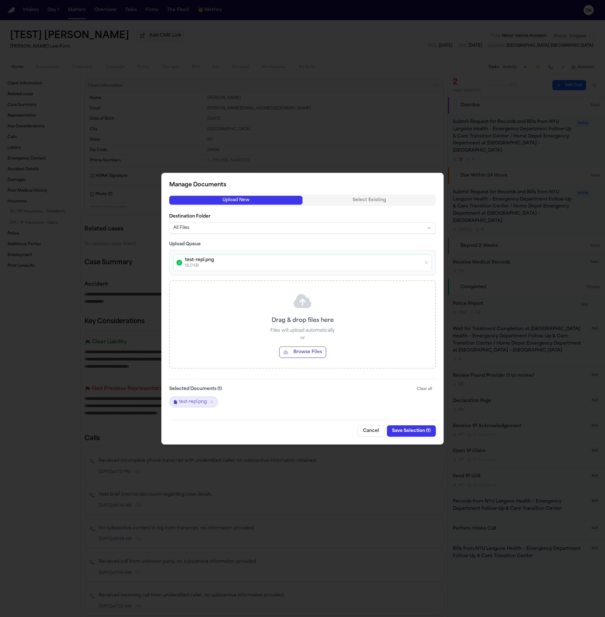
click at [411, 408] on div "Manage Documents Upload New Select Existing Destination Folder All Files Upload…" at bounding box center [302, 309] width 282 height 272
click at [417, 428] on button "Save Selection ( 1 )" at bounding box center [411, 430] width 49 height 11
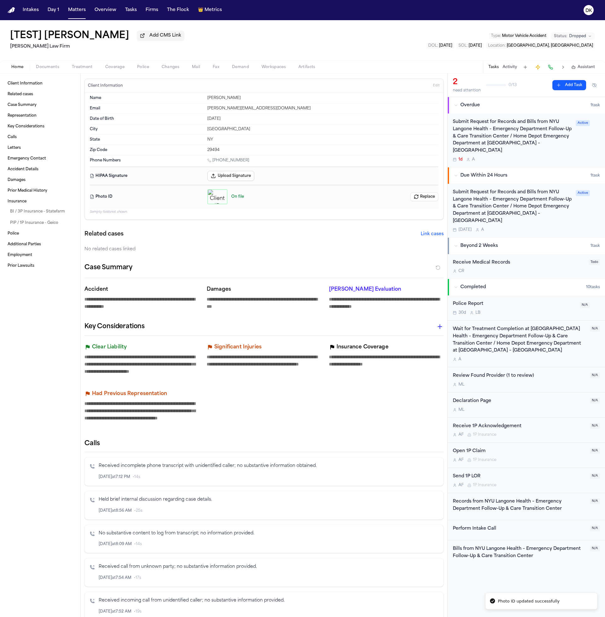
click at [75, 69] on span "Treatment" at bounding box center [82, 67] width 21 height 5
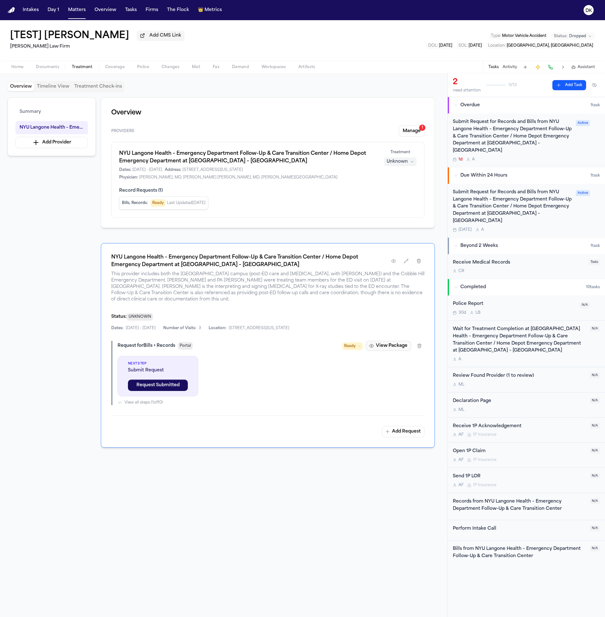
drag, startPoint x: 383, startPoint y: 336, endPoint x: 384, endPoint y: 340, distance: 4.1
click at [384, 341] on button "View Package" at bounding box center [388, 346] width 45 height 10
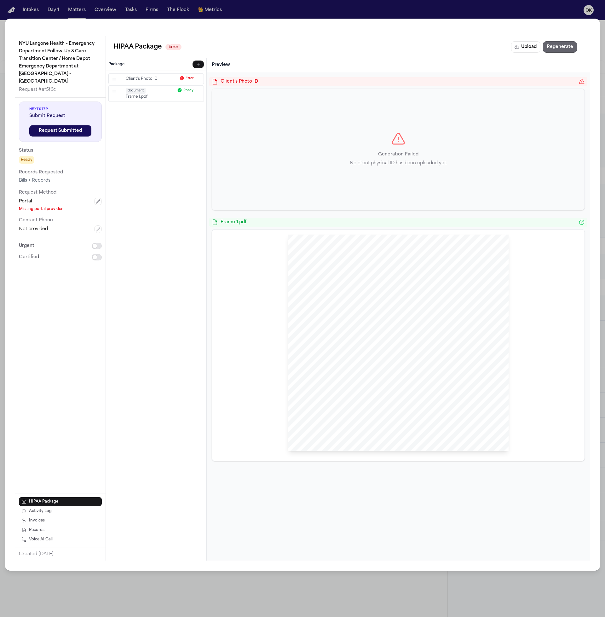
click at [564, 46] on button "Regenerate" at bounding box center [560, 46] width 34 height 11
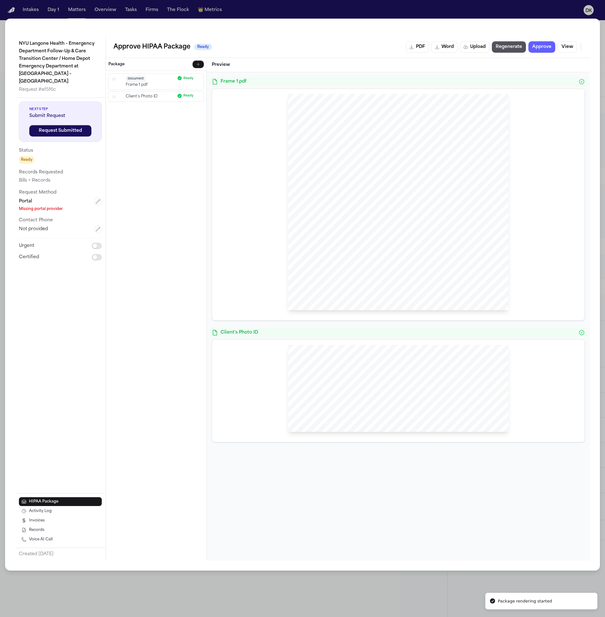
click at [404, 398] on div at bounding box center [398, 388] width 221 height 87
drag, startPoint x: 388, startPoint y: 401, endPoint x: 286, endPoint y: 463, distance: 119.1
click at [279, 467] on div "Frame 1.pdf Client's Photo ID" at bounding box center [398, 316] width 383 height 488
drag, startPoint x: 339, startPoint y: 412, endPoint x: 267, endPoint y: 377, distance: 79.6
click at [266, 380] on div at bounding box center [398, 391] width 362 height 92
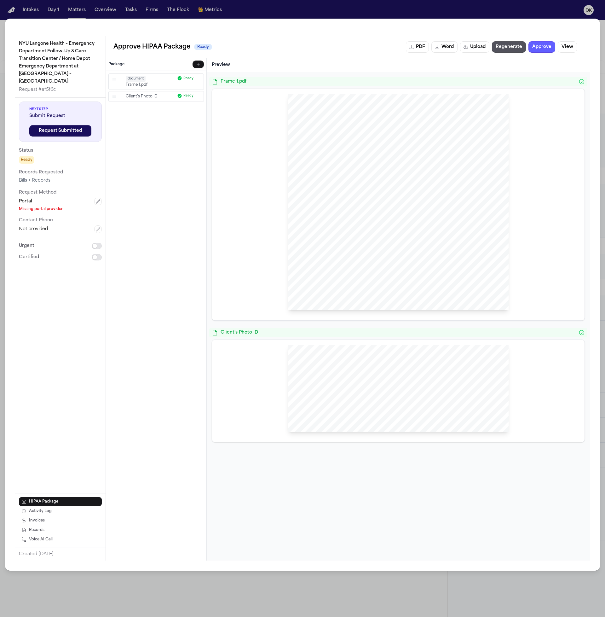
drag, startPoint x: 396, startPoint y: 409, endPoint x: 406, endPoint y: 392, distance: 19.0
click at [406, 392] on div at bounding box center [398, 388] width 221 height 87
click at [574, 46] on button "View" at bounding box center [567, 46] width 19 height 11
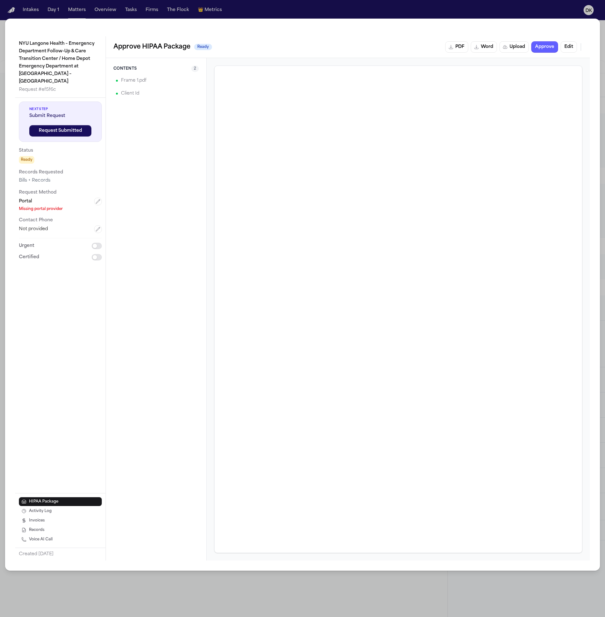
click at [134, 36] on div "NYU Langone Health – Emergency Department Follow-Up & Care Transition Center / …" at bounding box center [302, 295] width 595 height 552
click at [527, 9] on div "NYU Langone Health – Emergency Department Follow-Up & Care Transition Center / …" at bounding box center [302, 308] width 605 height 617
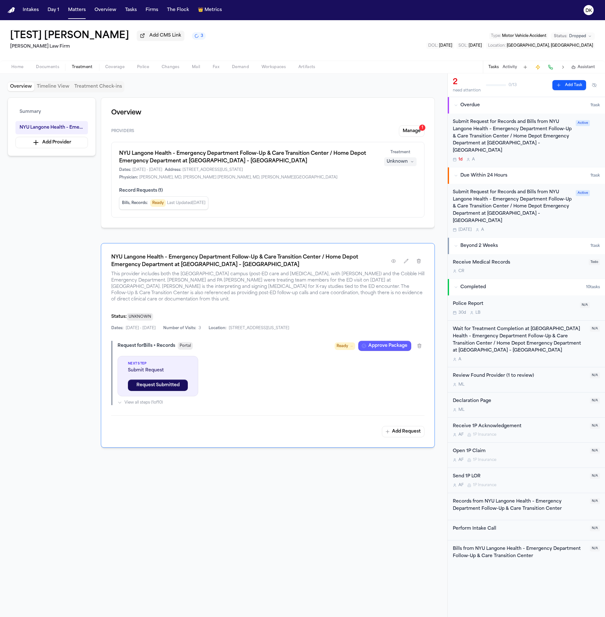
click at [323, 152] on h1 "NYU Langone Health – Emergency Department Follow-Up & Care Transition Center / …" at bounding box center [247, 157] width 257 height 15
click at [24, 67] on button "Home" at bounding box center [17, 67] width 25 height 8
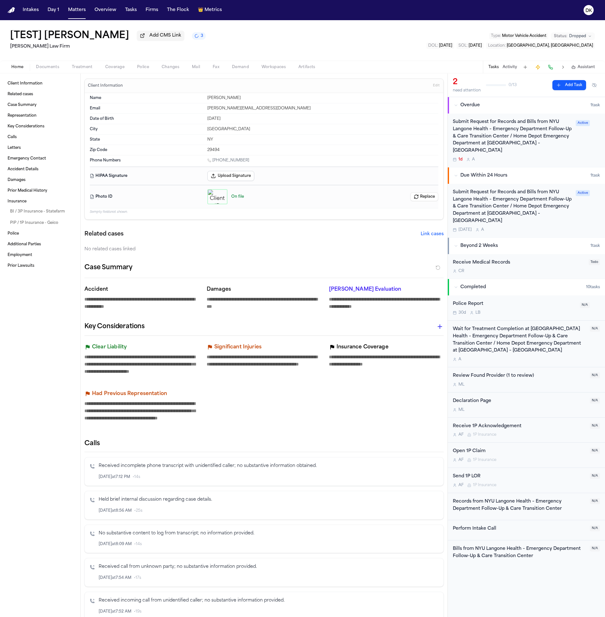
click at [416, 195] on button "Replace" at bounding box center [424, 196] width 28 height 9
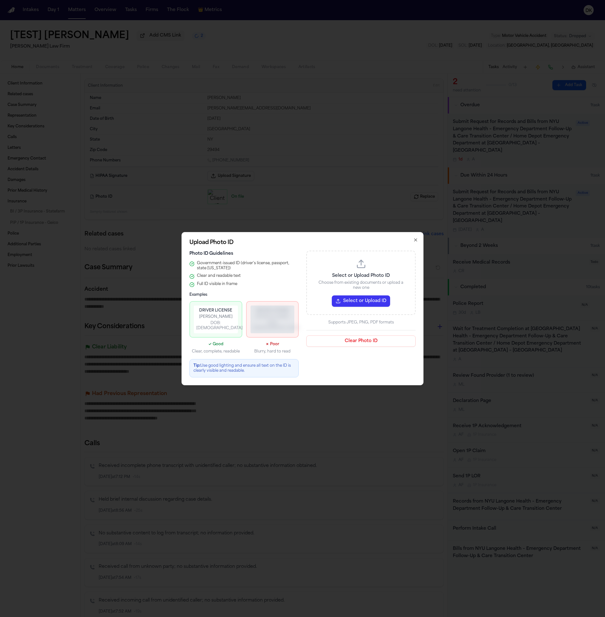
click at [359, 299] on button "Select or Upload ID" at bounding box center [361, 300] width 58 height 11
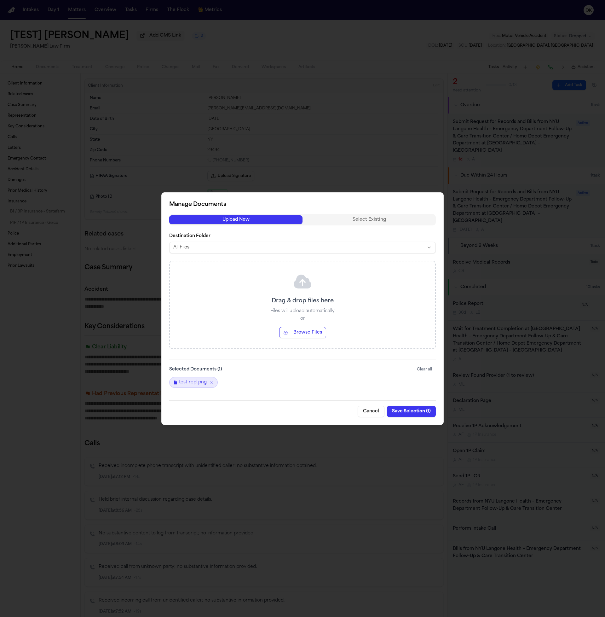
click at [315, 332] on button "Browse Files" at bounding box center [302, 332] width 47 height 11
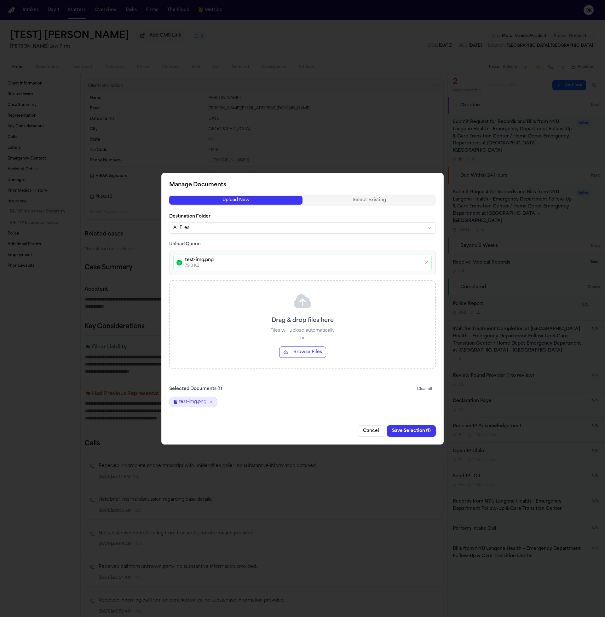
click at [409, 427] on button "Save Selection ( 1 )" at bounding box center [411, 430] width 49 height 11
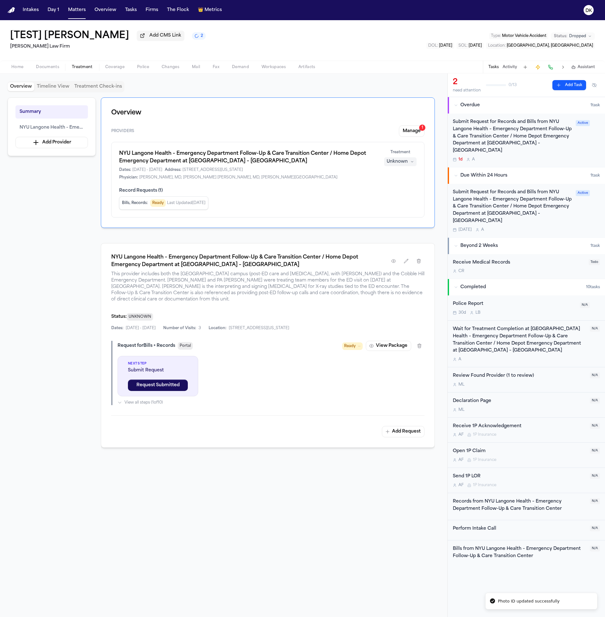
click at [89, 68] on span "Treatment" at bounding box center [82, 67] width 21 height 5
click at [367, 341] on button "Approve Package" at bounding box center [384, 346] width 53 height 10
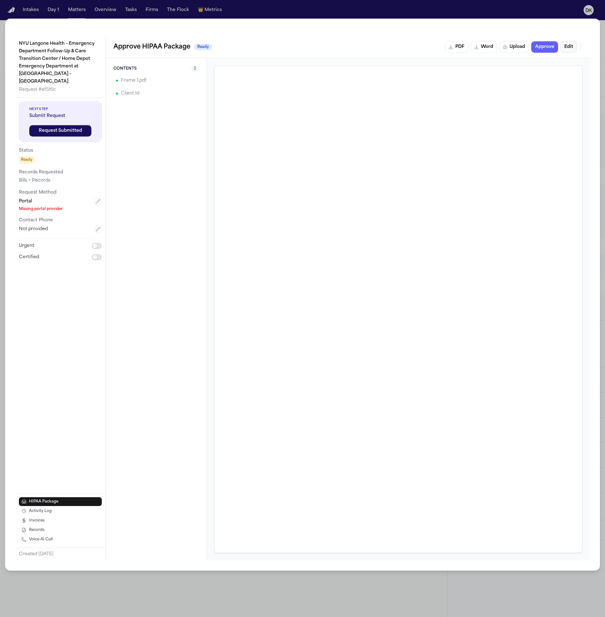
click at [565, 44] on button "Edit" at bounding box center [569, 46] width 16 height 11
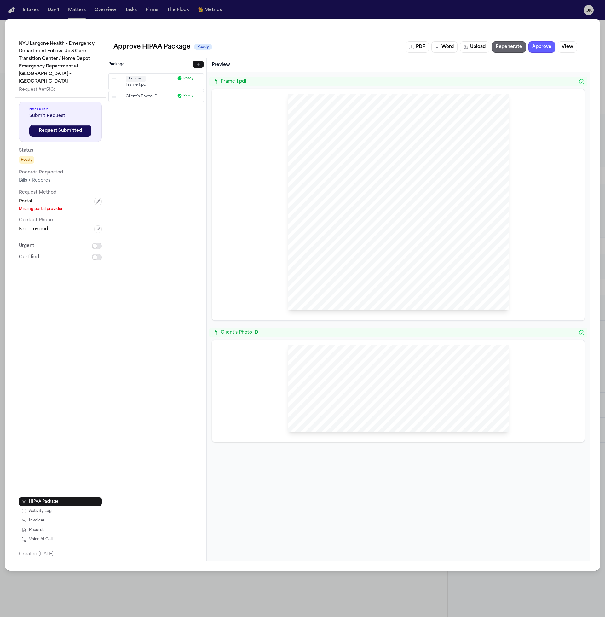
click at [500, 51] on button "Regenerate" at bounding box center [509, 46] width 34 height 11
click at [42, 198] on div "Portal" at bounding box center [60, 202] width 83 height 8
click at [99, 199] on icon "button" at bounding box center [97, 201] width 5 height 5
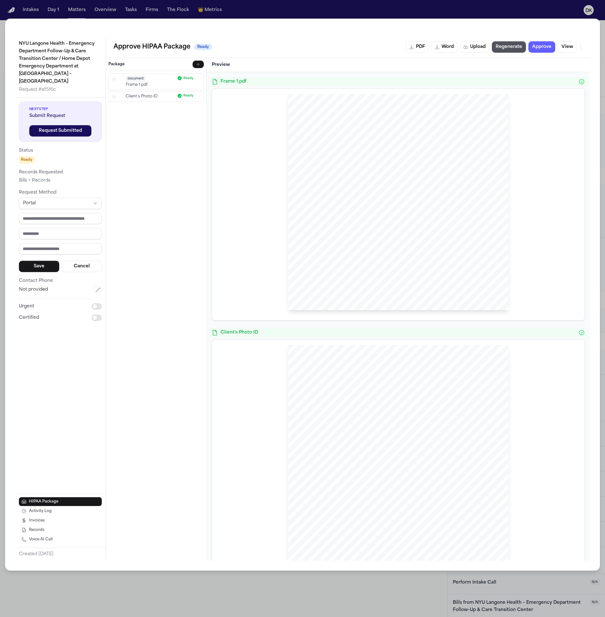
click at [82, 190] on div "Request Method Portal Save Cancel" at bounding box center [60, 230] width 83 height 83
click at [78, 203] on div "Portal Save Cancel" at bounding box center [60, 235] width 83 height 74
click at [79, 201] on html "Intakes Day 1 Matters Overview Tasks Firms The Flock 👑 Metrics DK [TEST] [PERSO…" at bounding box center [302, 308] width 605 height 617
click at [42, 246] on button "Save" at bounding box center [39, 251] width 40 height 11
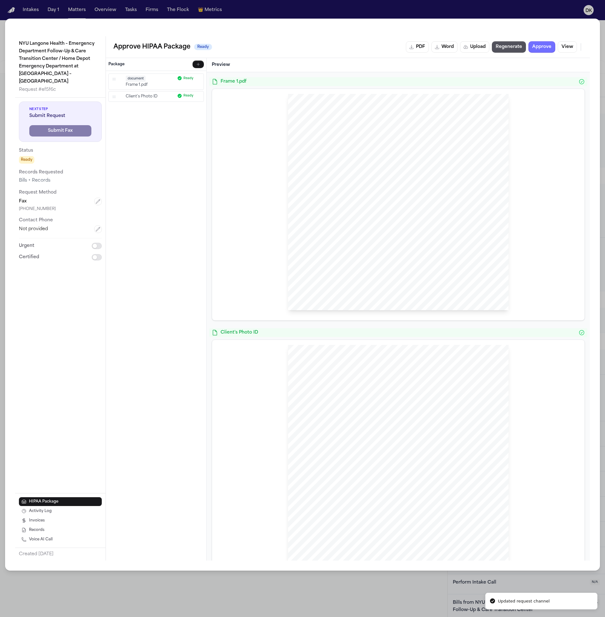
click at [542, 49] on button "Approve" at bounding box center [542, 46] width 27 height 11
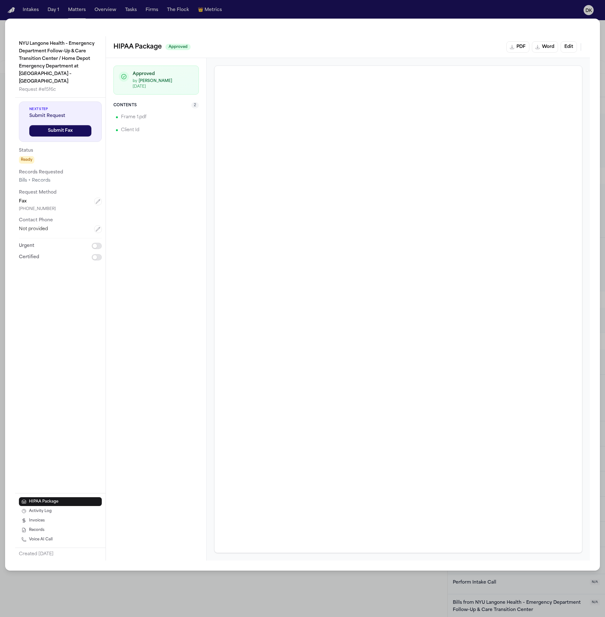
click at [48, 313] on div "Next Step Submit Request Submit Fax Status Ready Records Requested Bills + Reco…" at bounding box center [60, 295] width 90 height 395
click at [124, 10] on div "NYU Langone Health – Emergency Department Follow-Up & Care Transition Center / …" at bounding box center [302, 308] width 605 height 617
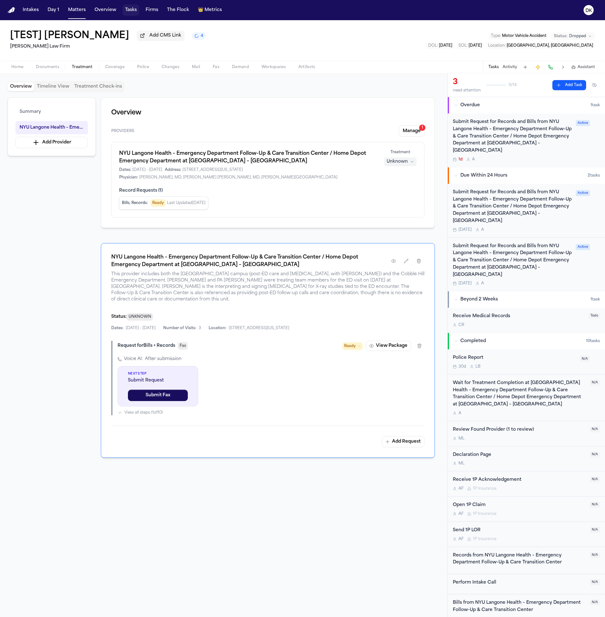
click at [125, 10] on button "Tasks" at bounding box center [131, 9] width 17 height 11
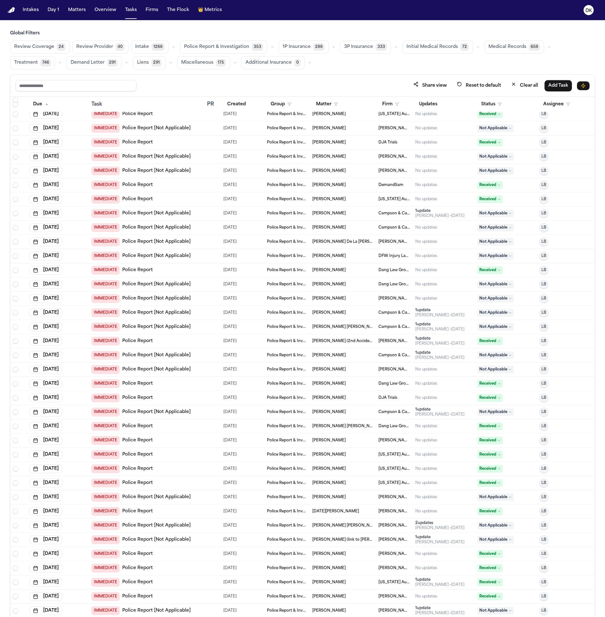
scroll to position [335, 0]
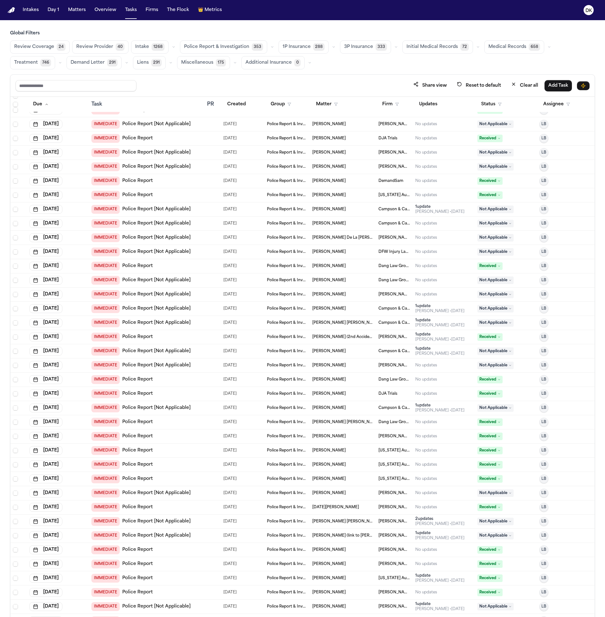
click at [495, 44] on span "Medical Records" at bounding box center [508, 47] width 38 height 6
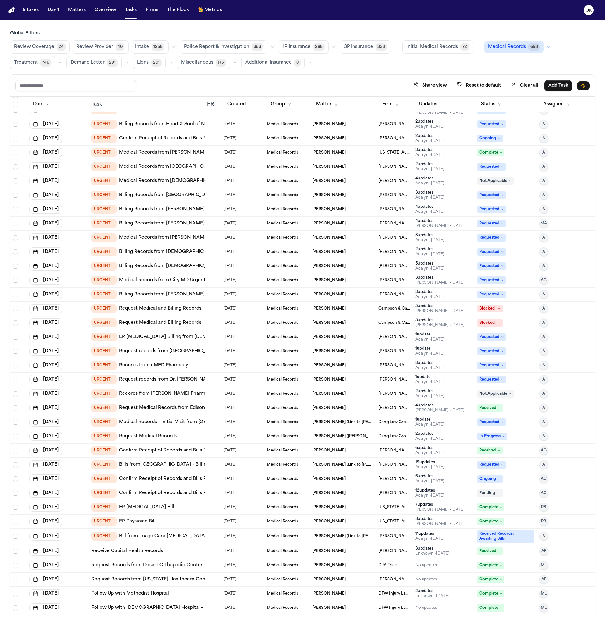
click at [211, 383] on td at bounding box center [213, 380] width 16 height 14
